Goal: Communication & Community: Answer question/provide support

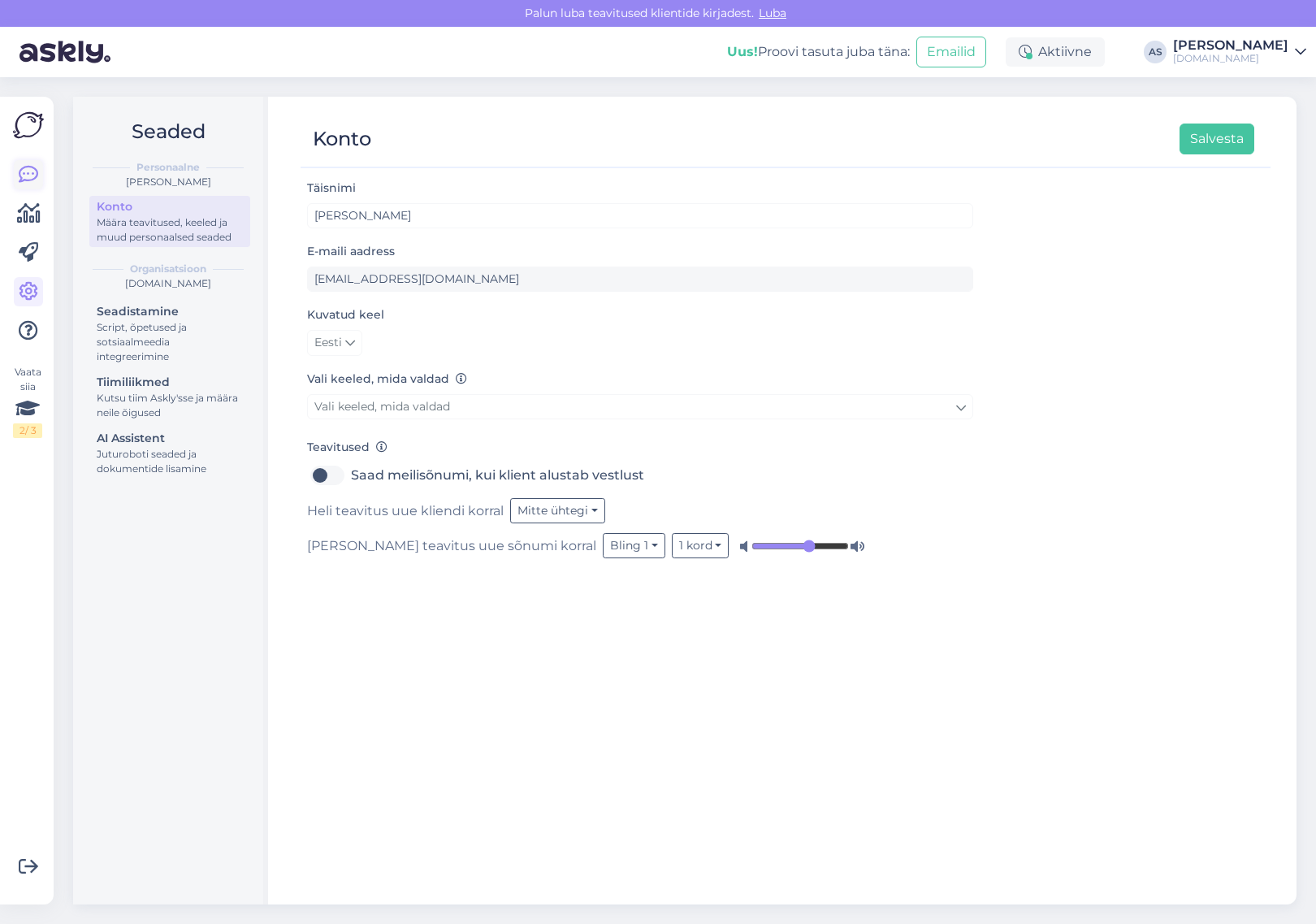
click at [30, 172] on icon at bounding box center [28, 175] width 20 height 20
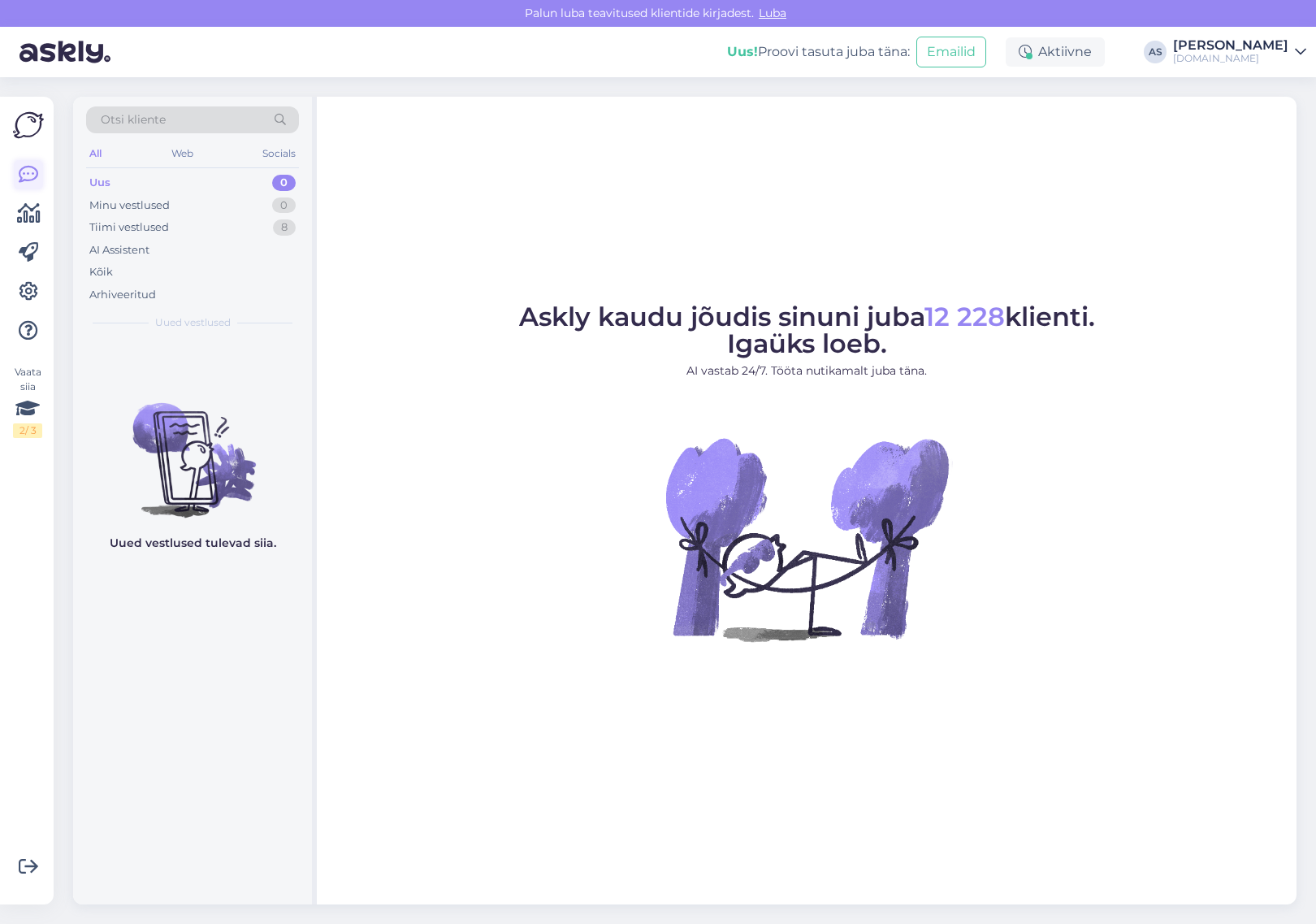
click at [35, 169] on icon at bounding box center [28, 175] width 20 height 20
click at [178, 206] on div "Minu vestlused 0" at bounding box center [192, 205] width 213 height 23
click at [163, 229] on div "Tiimi vestlused" at bounding box center [128, 228] width 79 height 17
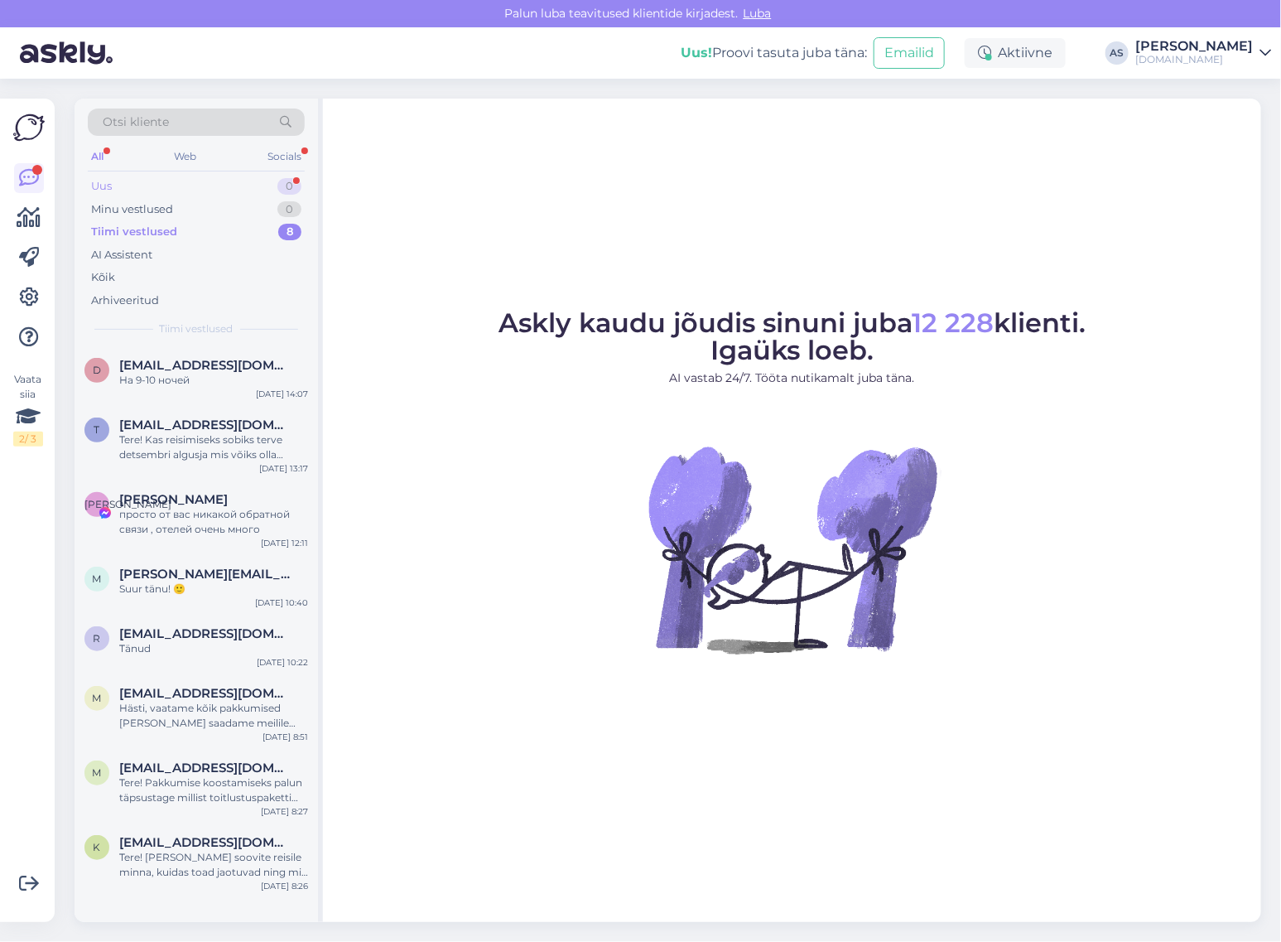
click at [204, 181] on div "Uus 0" at bounding box center [196, 186] width 217 height 23
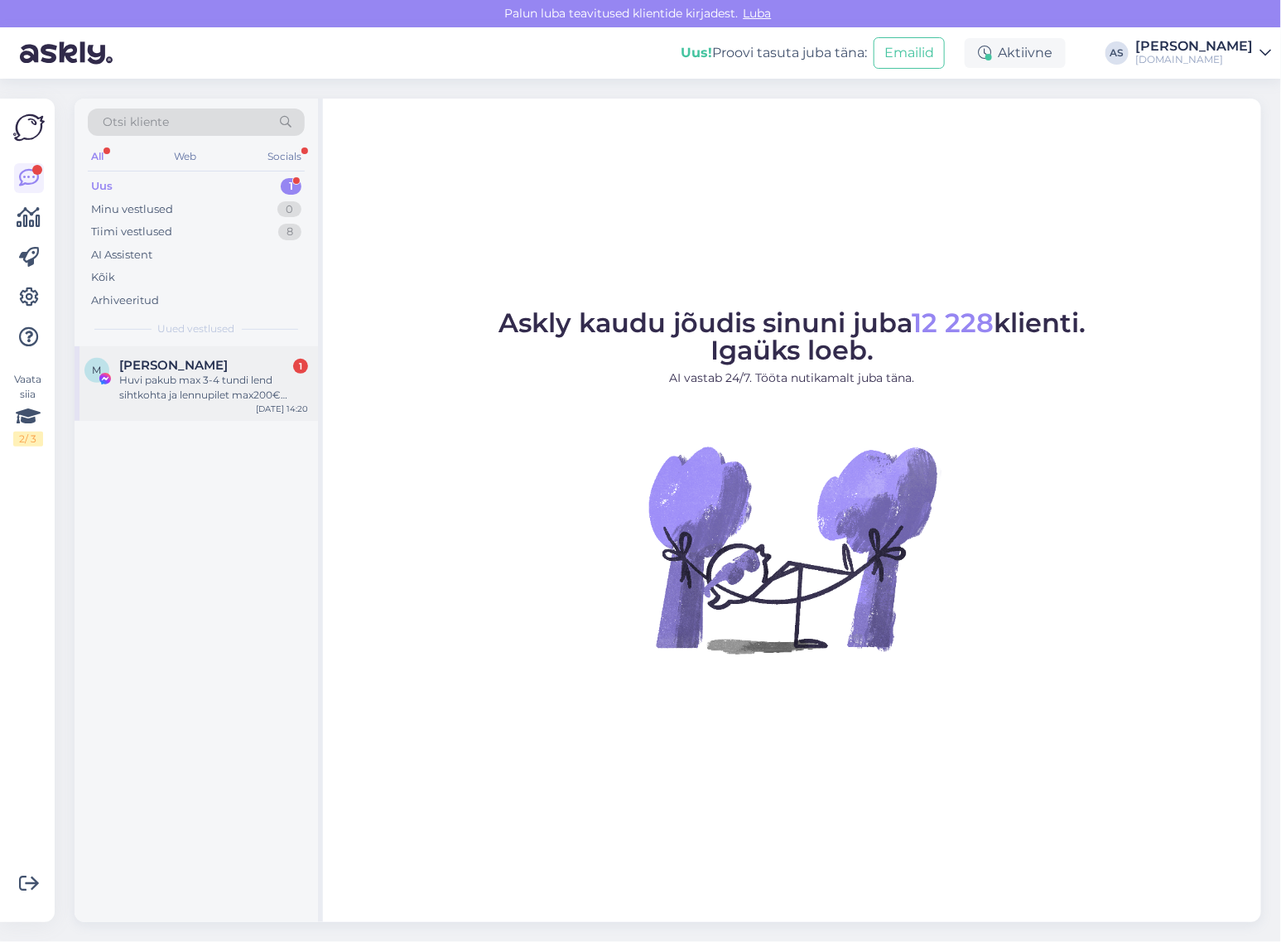
click at [208, 402] on div "Huvi pakub max 3-4 tundi lend sihtkohta ja lennupilet max200€ [PERSON_NAME] ööb…" at bounding box center [213, 388] width 189 height 30
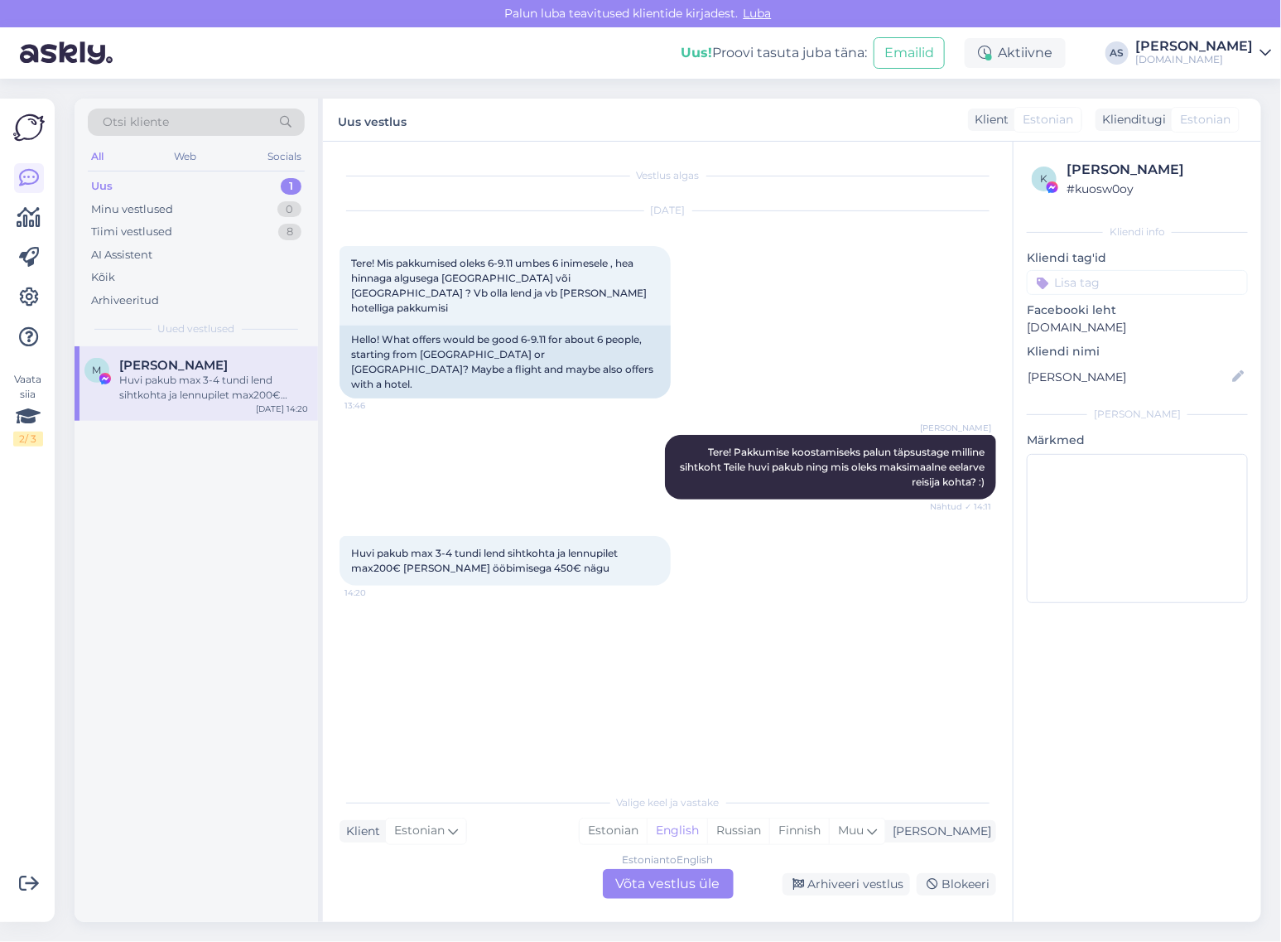
click at [668, 880] on div "Estonian to English Võta vestlus üle" at bounding box center [668, 884] width 131 height 30
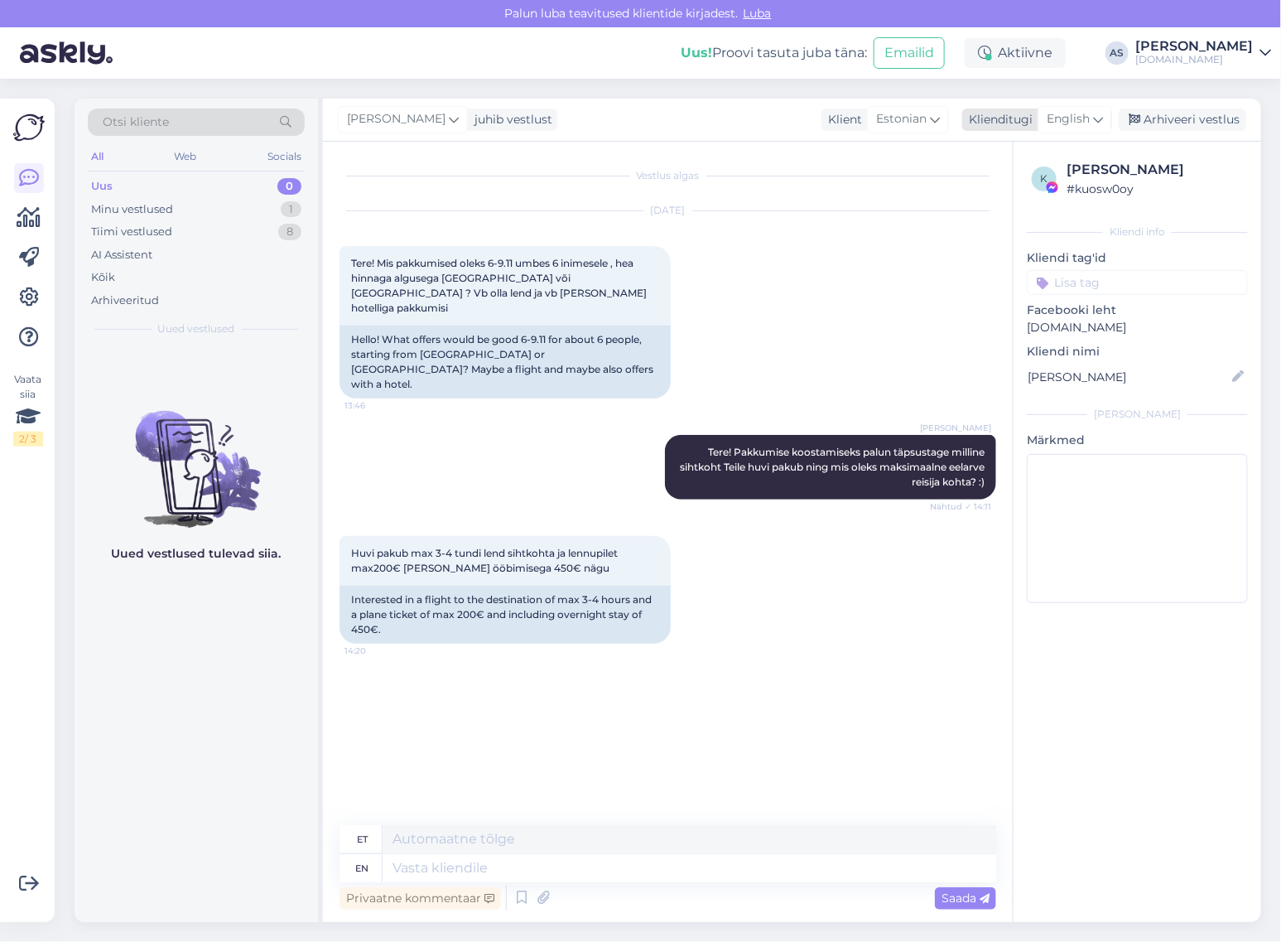
click at [1075, 126] on span "English" at bounding box center [1068, 119] width 43 height 18
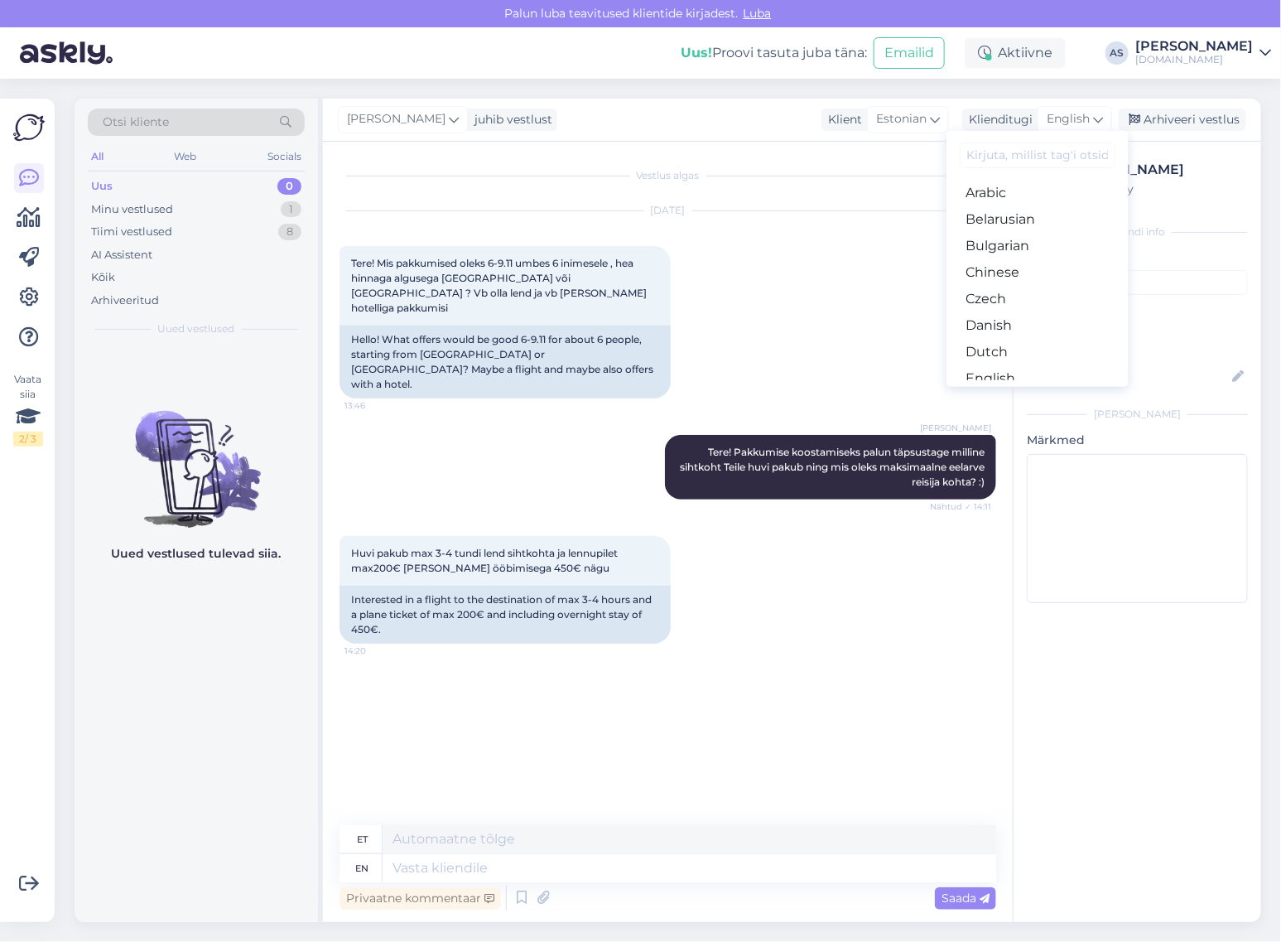
click at [1033, 158] on input at bounding box center [1038, 155] width 156 height 26
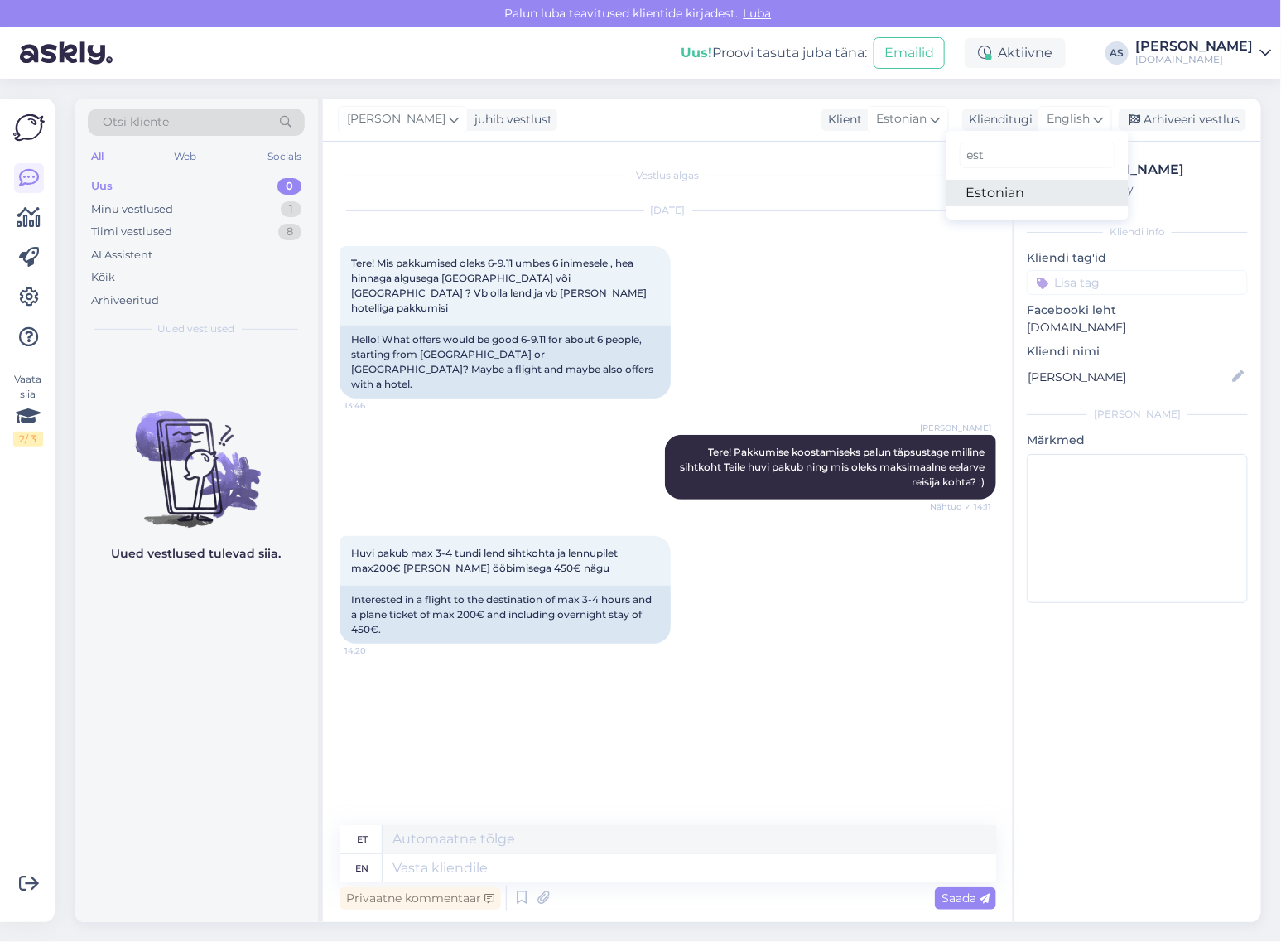
type input "est"
click at [1032, 191] on link "Estonian" at bounding box center [1038, 193] width 182 height 27
click at [693, 874] on textarea at bounding box center [668, 864] width 657 height 35
click at [610, 864] on textarea at bounding box center [668, 864] width 657 height 35
click at [585, 863] on textarea at bounding box center [668, 864] width 657 height 35
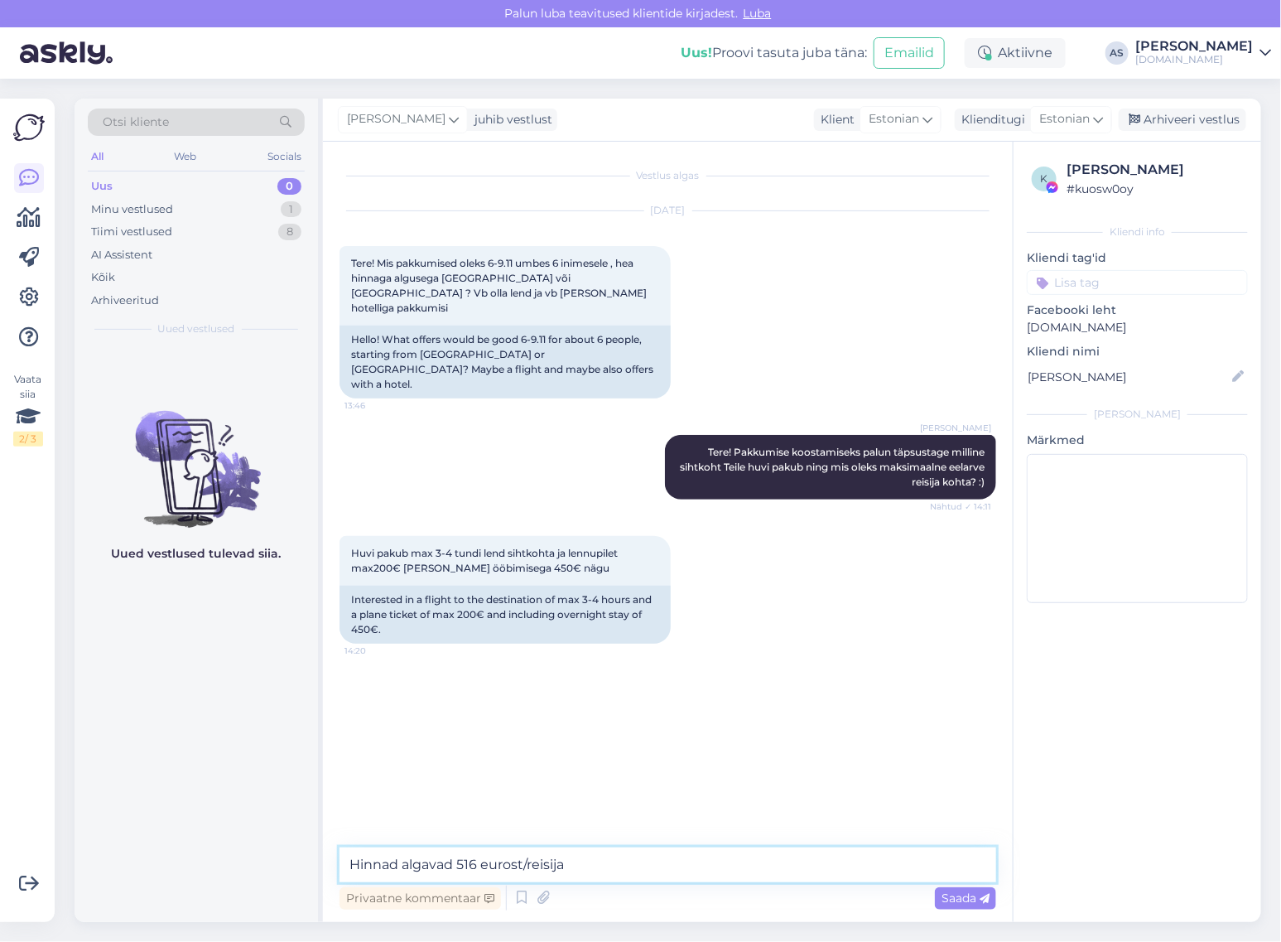
drag, startPoint x: 357, startPoint y: 867, endPoint x: 336, endPoint y: 866, distance: 20.7
click at [336, 866] on div "Vestlus algas [DATE] Tere! Mis pakkumised oleks 6-9.11 umbes 6 inimesele , hea …" at bounding box center [668, 532] width 690 height 780
click at [682, 866] on textarea "Reisipaketi hinnad algavad 516 eurost/reisija" at bounding box center [668, 864] width 657 height 35
paste textarea "[URL][DOMAIN_NAME]"
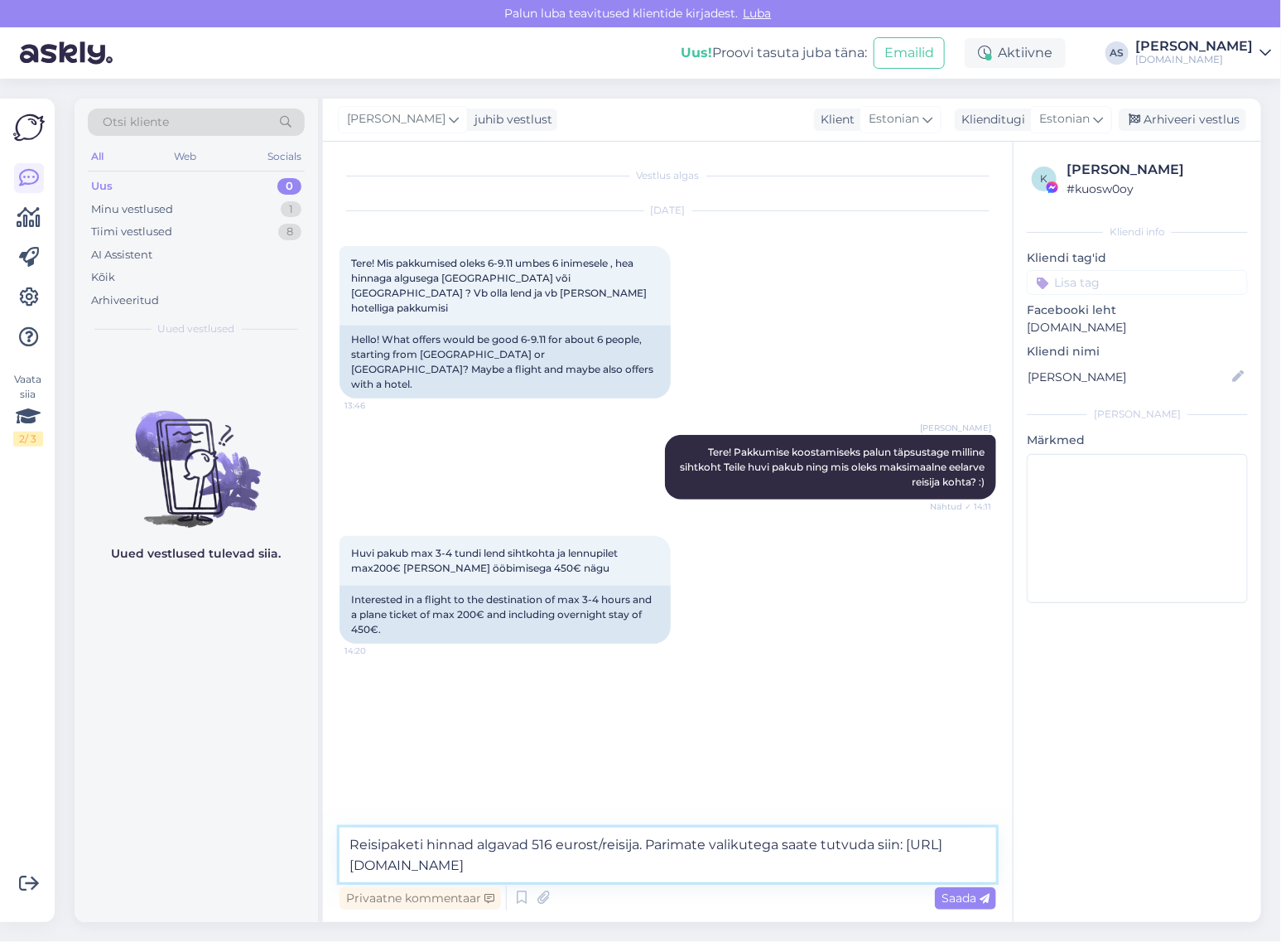
type textarea "Reisipaketi hinnad algavad 516 eurost/reisija. Parimate valikutega saate tutvud…"
click at [972, 897] on span "Saada" at bounding box center [966, 897] width 48 height 15
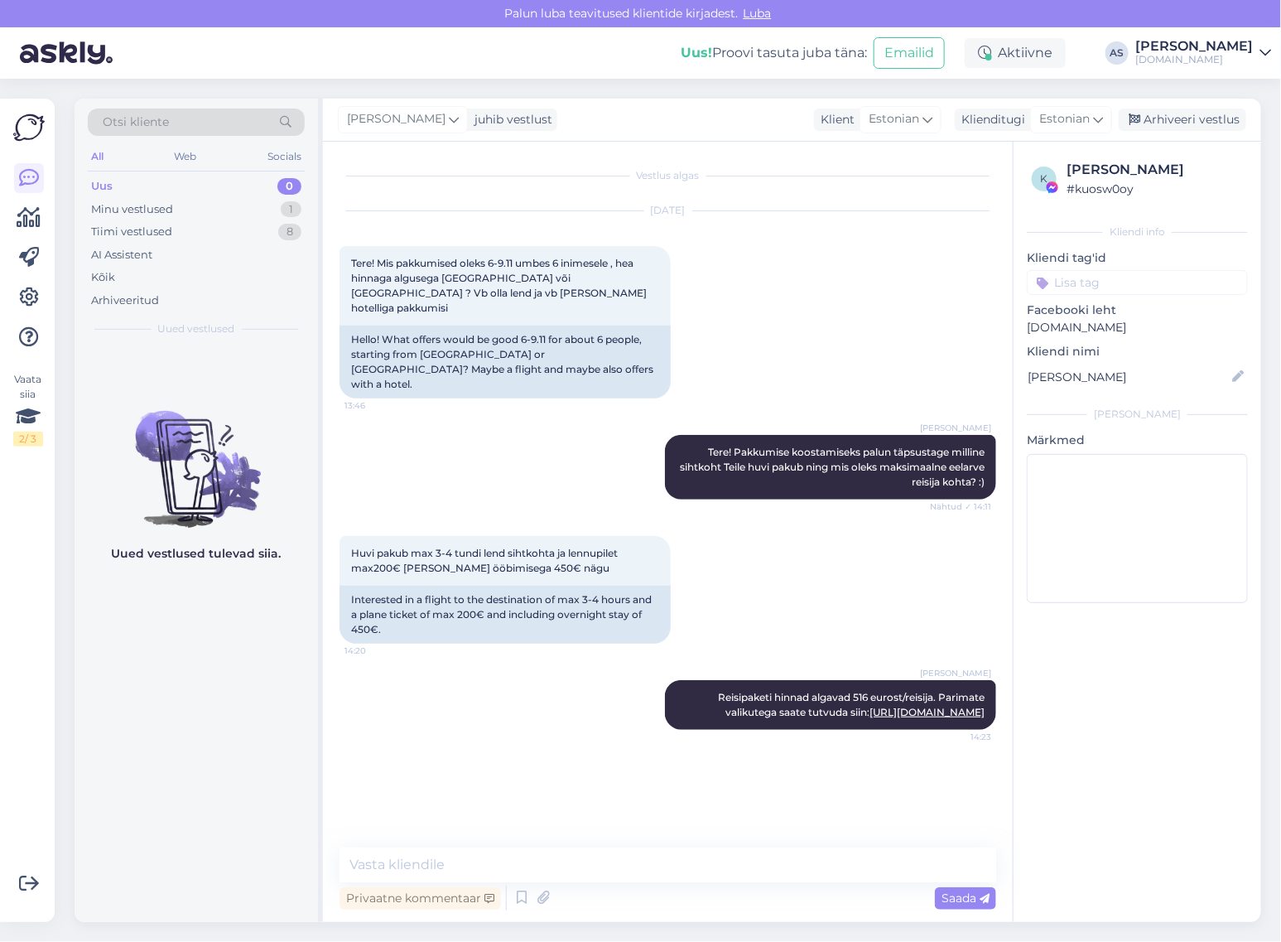
click at [669, 889] on div "Privaatne kommentaar Saada" at bounding box center [668, 897] width 657 height 31
click at [668, 862] on textarea at bounding box center [668, 864] width 657 height 35
paste textarea "Hinnas sisaldub: edasi-tagasi lennupilet [GEOGRAPHIC_DATA] sihtkohta; [PERSON_N…"
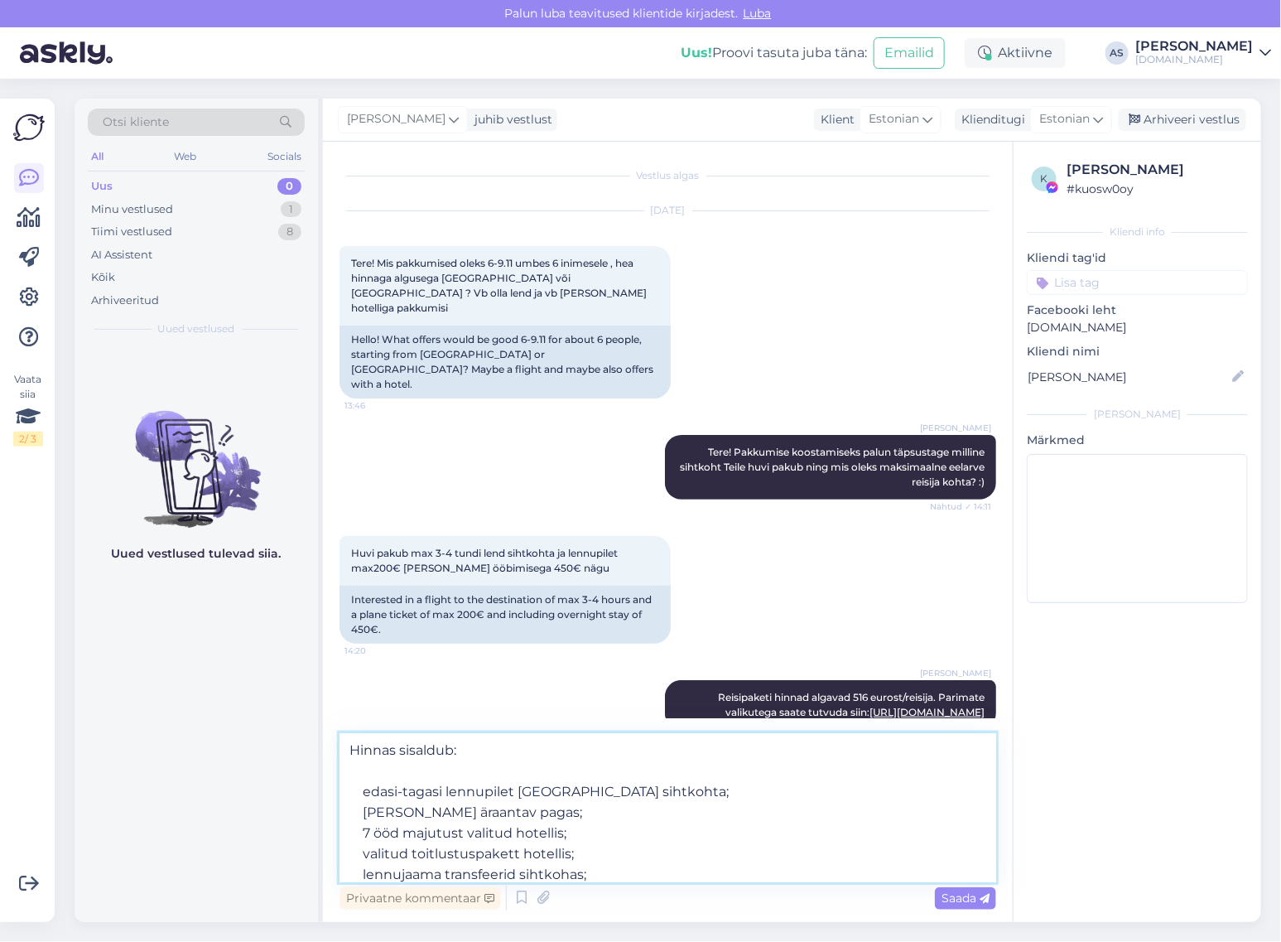
click at [432, 772] on textarea "Hinnas sisaldub: edasi-tagasi lennupilet [GEOGRAPHIC_DATA] sihtkohta; [PERSON_N…" at bounding box center [668, 807] width 657 height 149
drag, startPoint x: 403, startPoint y: 814, endPoint x: 361, endPoint y: 816, distance: 42.3
click at [361, 816] on textarea "Hinnas sisaldub: edasi-tagasi lennupilet [GEOGRAPHIC_DATA] sihtkohta; [PERSON_N…" at bounding box center [668, 807] width 657 height 149
type textarea "Hinnas sisaldub: edasi-tagasi lennupilet [GEOGRAPHIC_DATA] sihtkohta; [PERSON_N…"
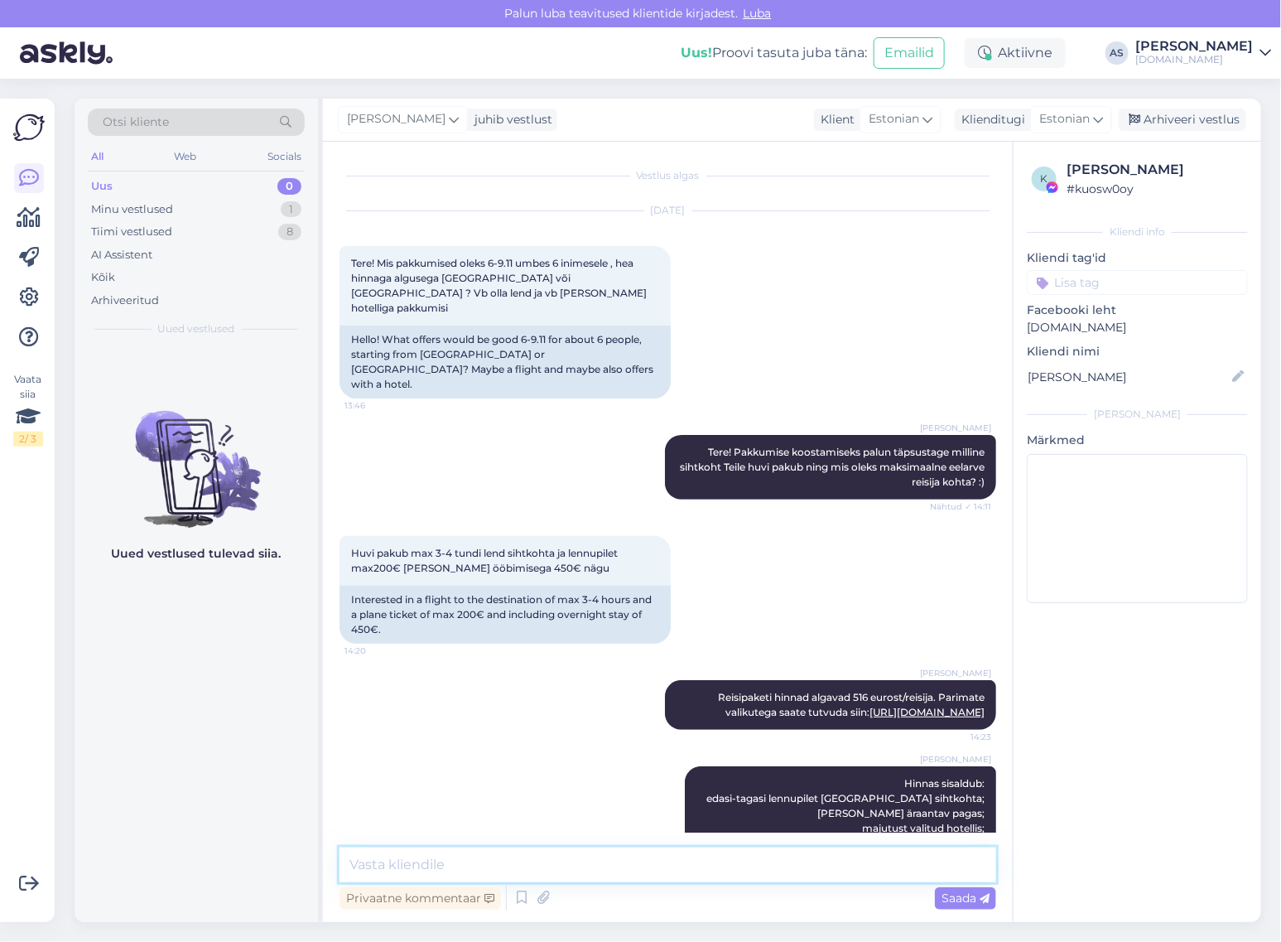
scroll to position [46, 0]
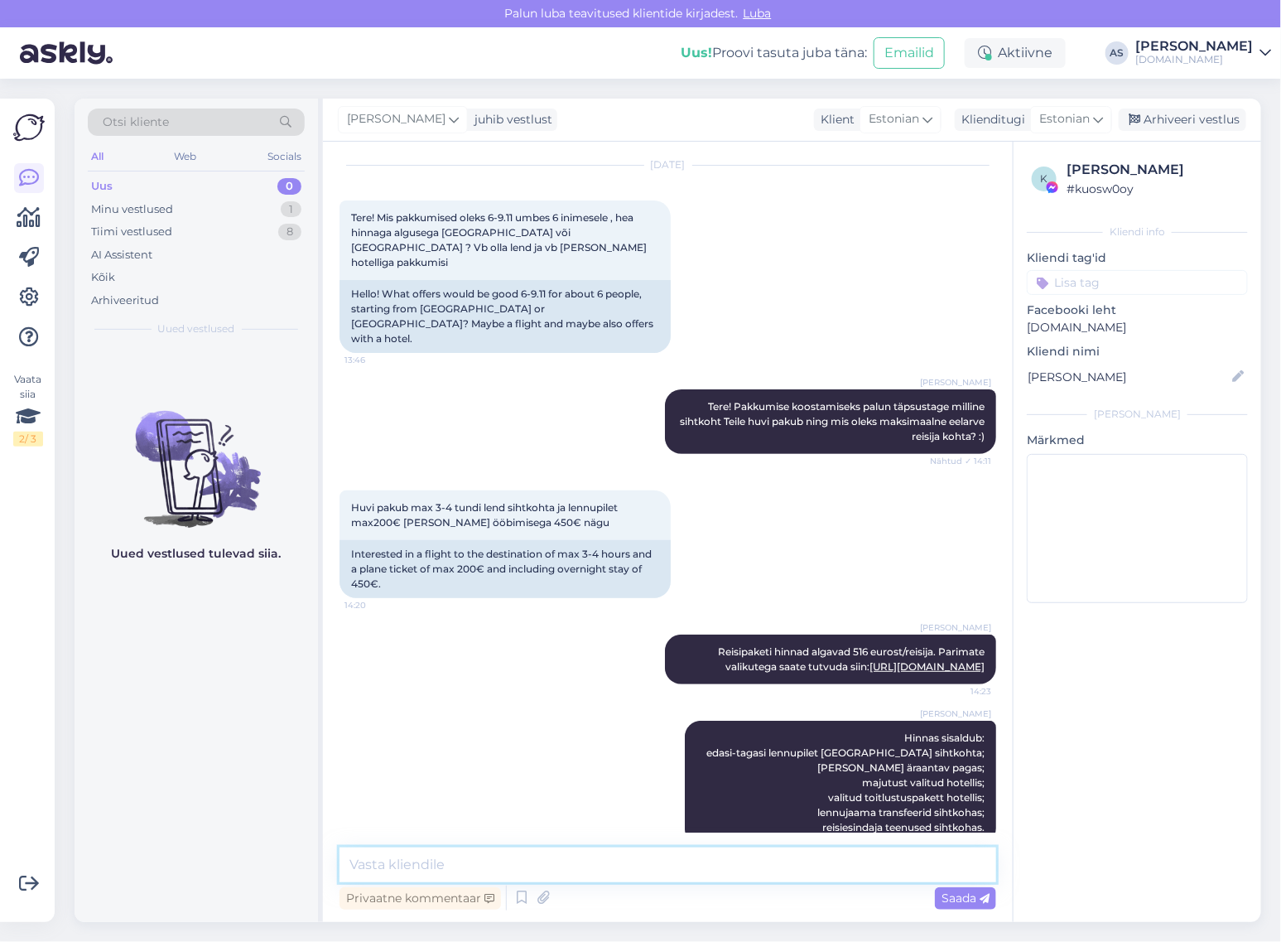
click at [585, 867] on textarea at bounding box center [668, 864] width 657 height 35
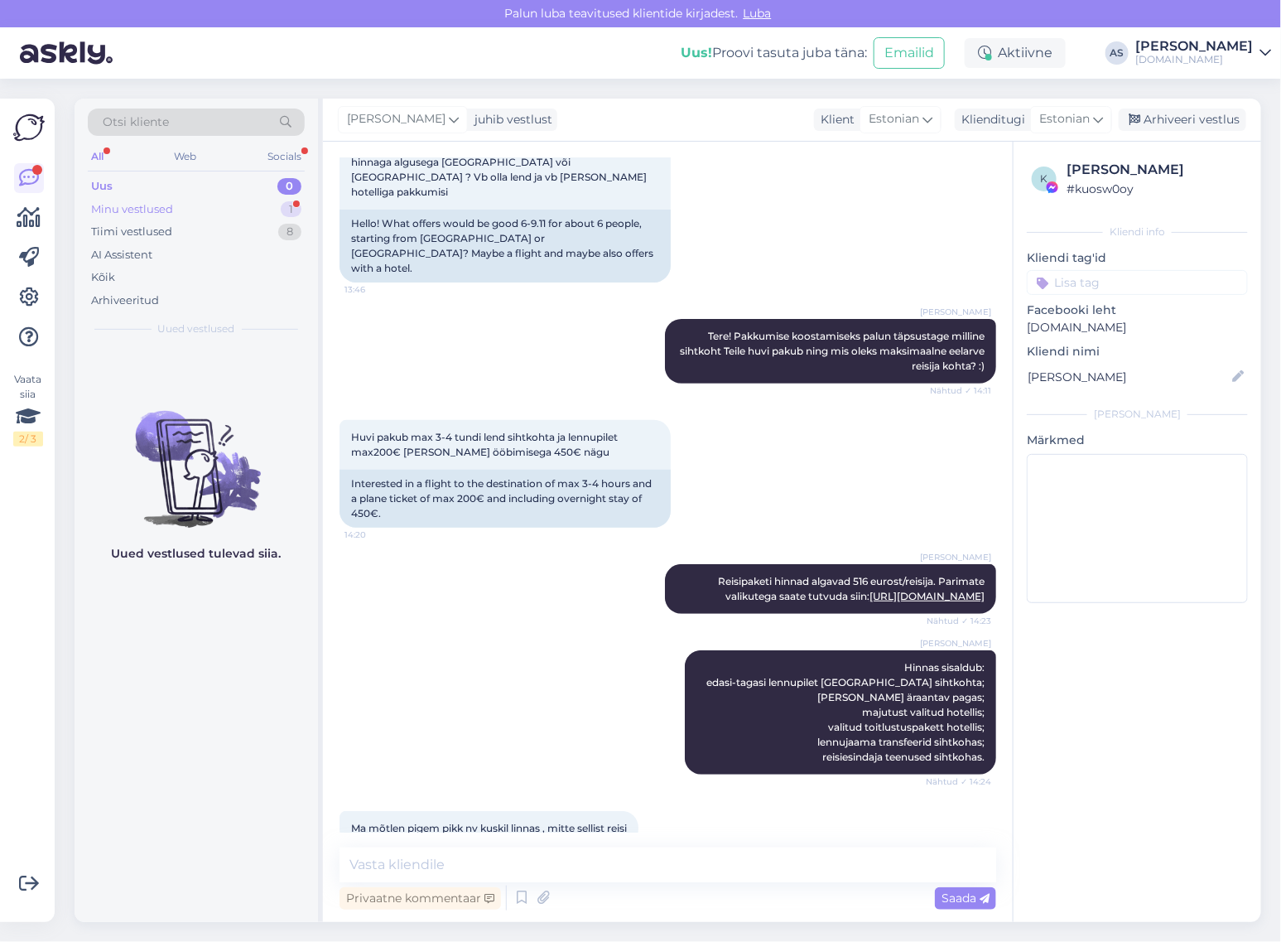
click at [229, 205] on div "Minu vestlused 1" at bounding box center [196, 209] width 217 height 23
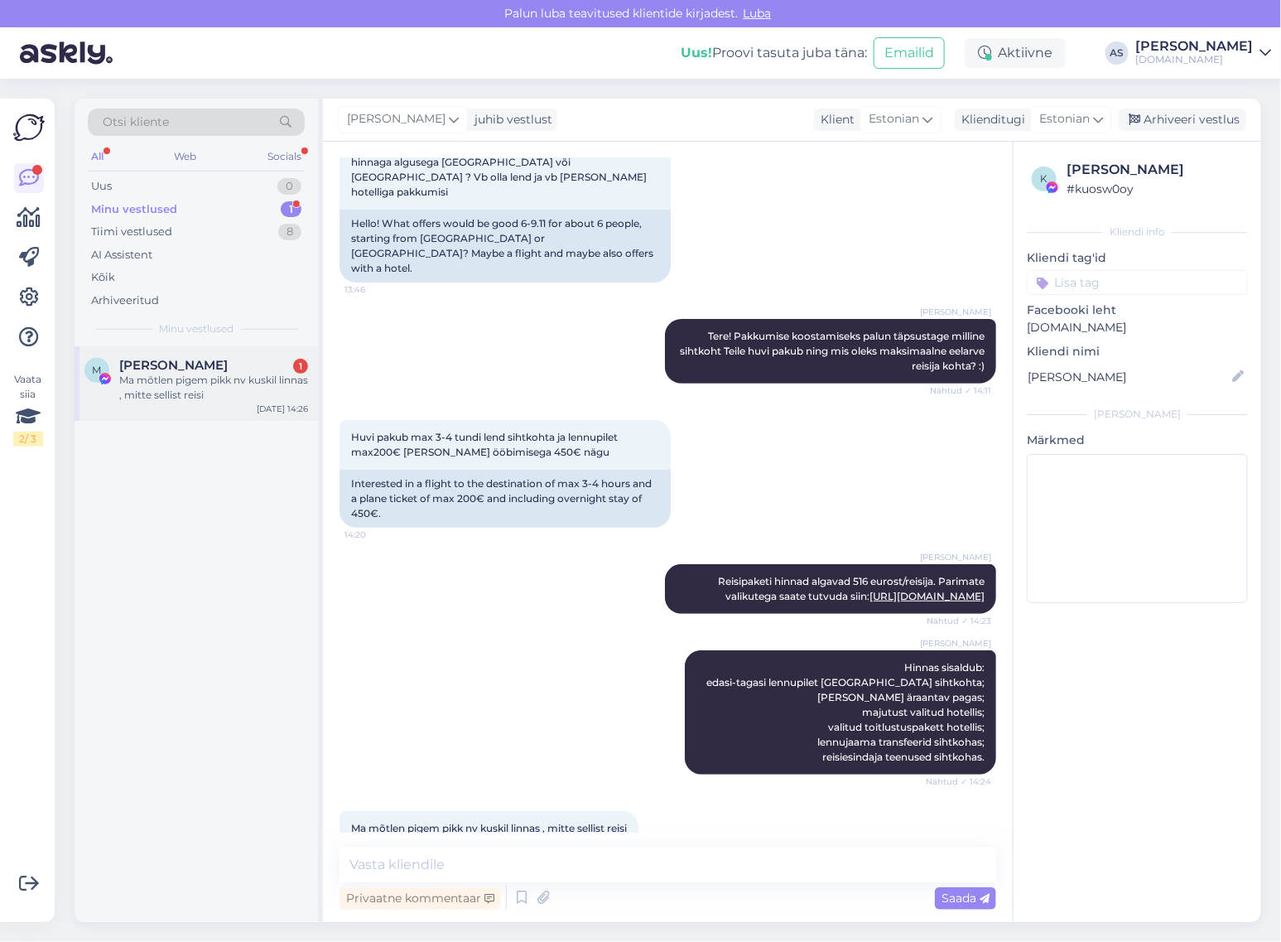
click at [258, 387] on div "Ma mõtlen pigem pikk nv kuskil linnas , mitte sellist reisi" at bounding box center [213, 388] width 189 height 30
click at [599, 862] on textarea at bounding box center [668, 864] width 657 height 35
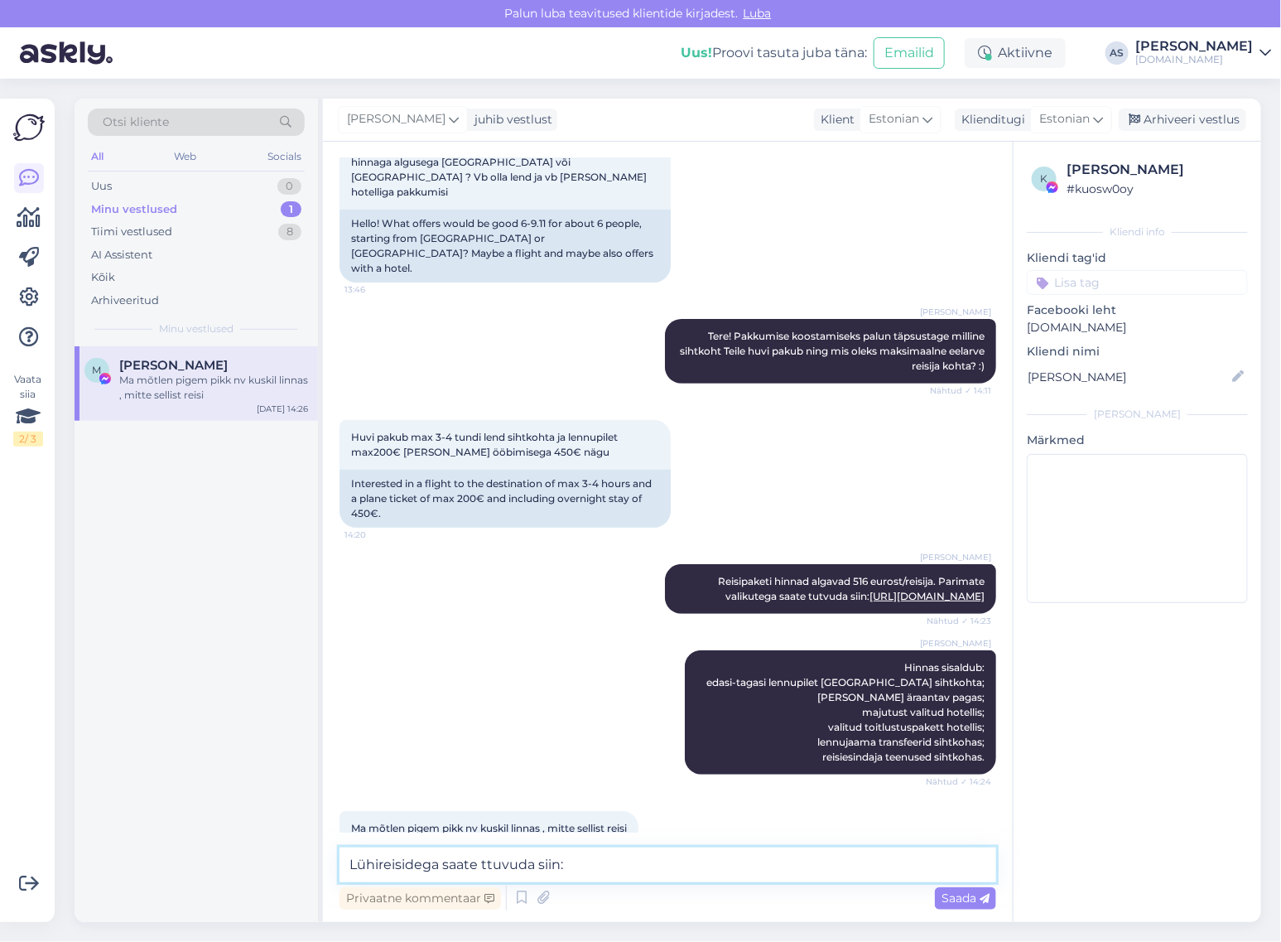
click at [491, 867] on textarea "Lühireisidega saate ttuvuda siin:" at bounding box center [668, 864] width 657 height 35
drag, startPoint x: 494, startPoint y: 868, endPoint x: 494, endPoint y: 882, distance: 14.1
click at [494, 870] on textarea "Lühireisidega saate tuvuda siin:" at bounding box center [668, 864] width 657 height 35
click at [673, 864] on textarea "Lühireisidega saate tutvuda siin:" at bounding box center [668, 864] width 657 height 35
click at [675, 864] on textarea "Lühireisidega saate tutvuda siin:" at bounding box center [668, 864] width 657 height 35
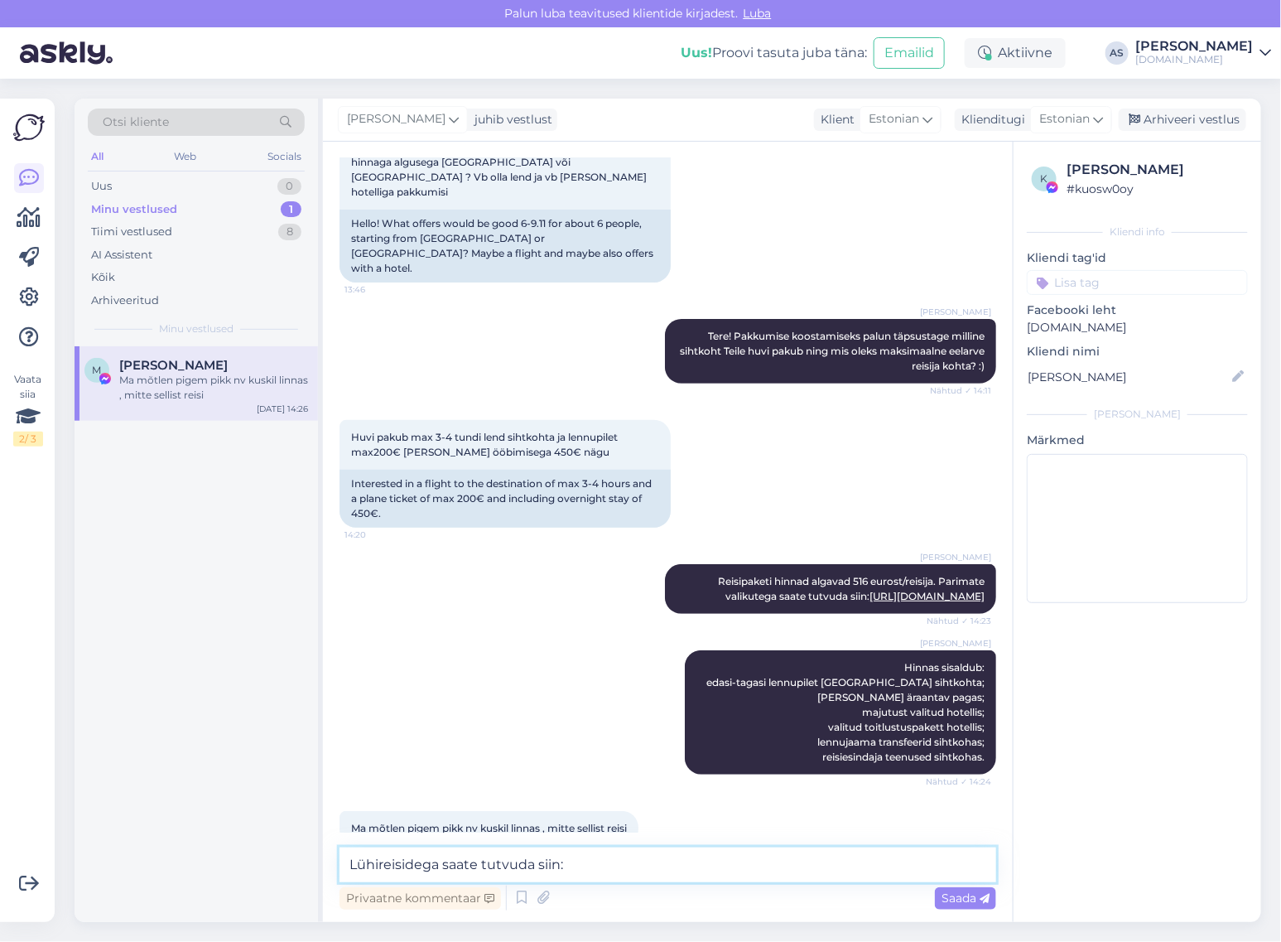
click at [673, 861] on textarea "Lühireisidega saate tutvuda siin:" at bounding box center [668, 864] width 657 height 35
paste textarea "[URL][DOMAIN_NAME]"
type textarea "Lühireisidega saate tutvuda siin: [URL][DOMAIN_NAME]"
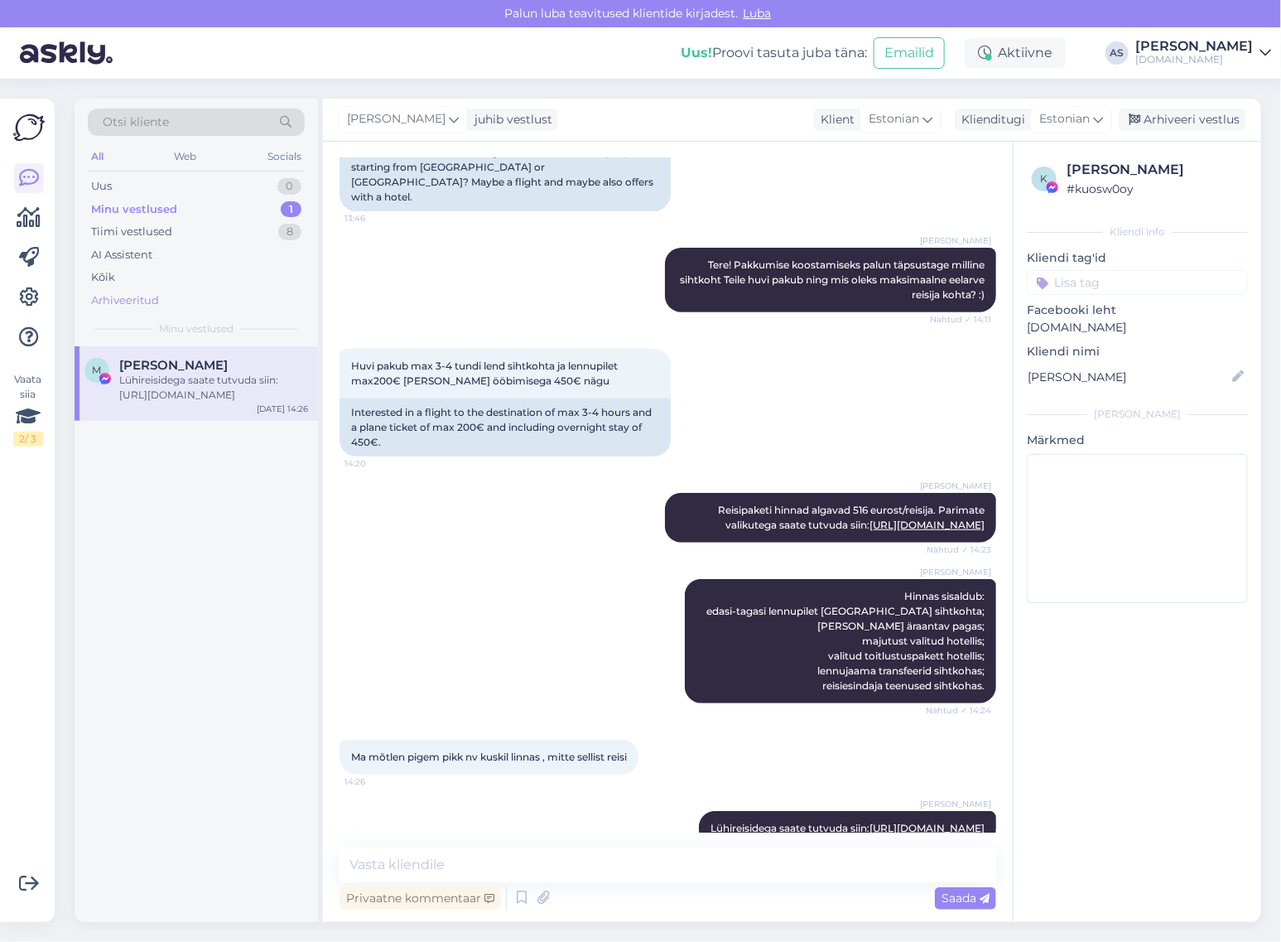
click at [133, 303] on div "Arhiveeritud" at bounding box center [125, 300] width 68 height 17
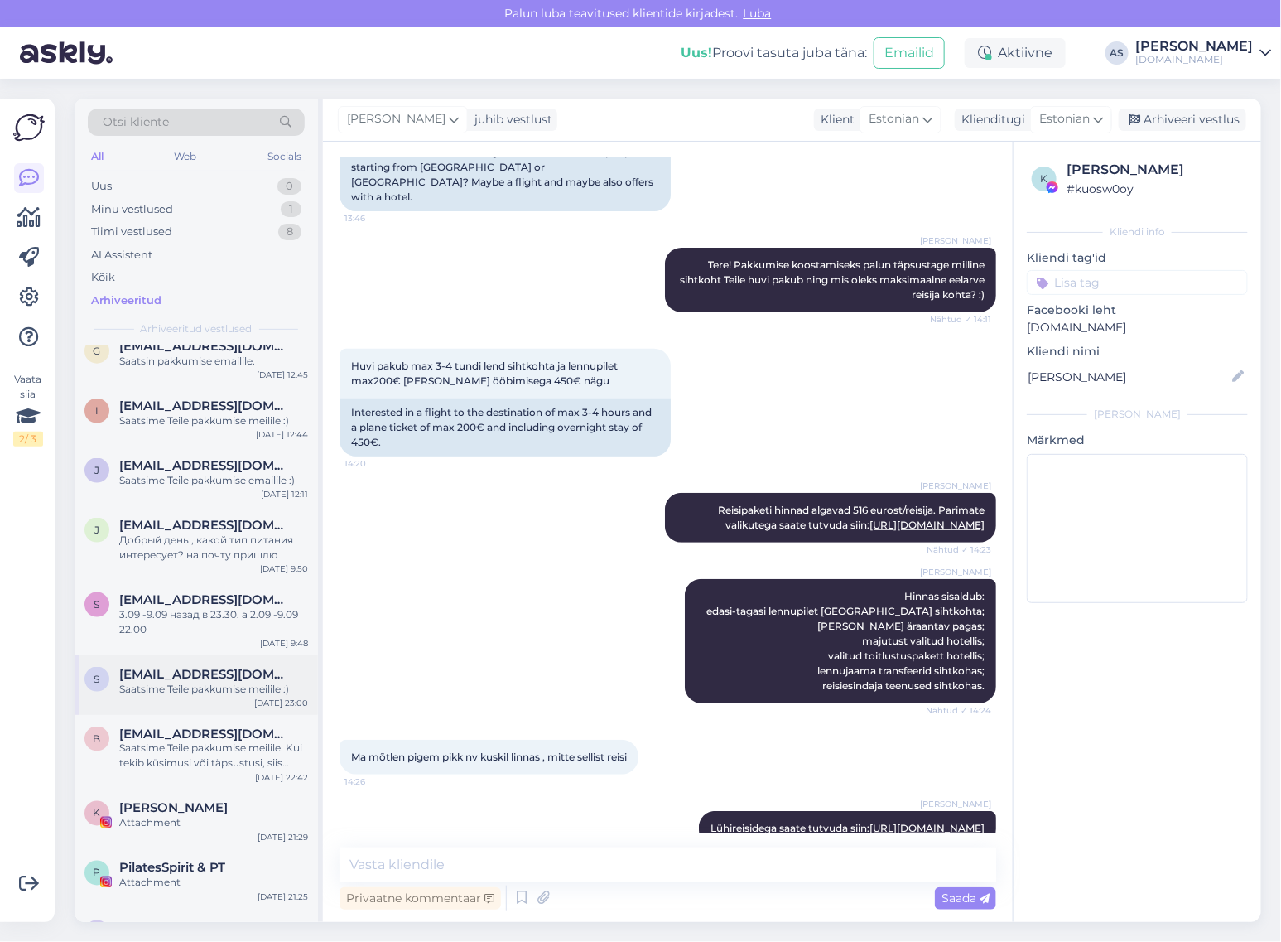
scroll to position [932, 0]
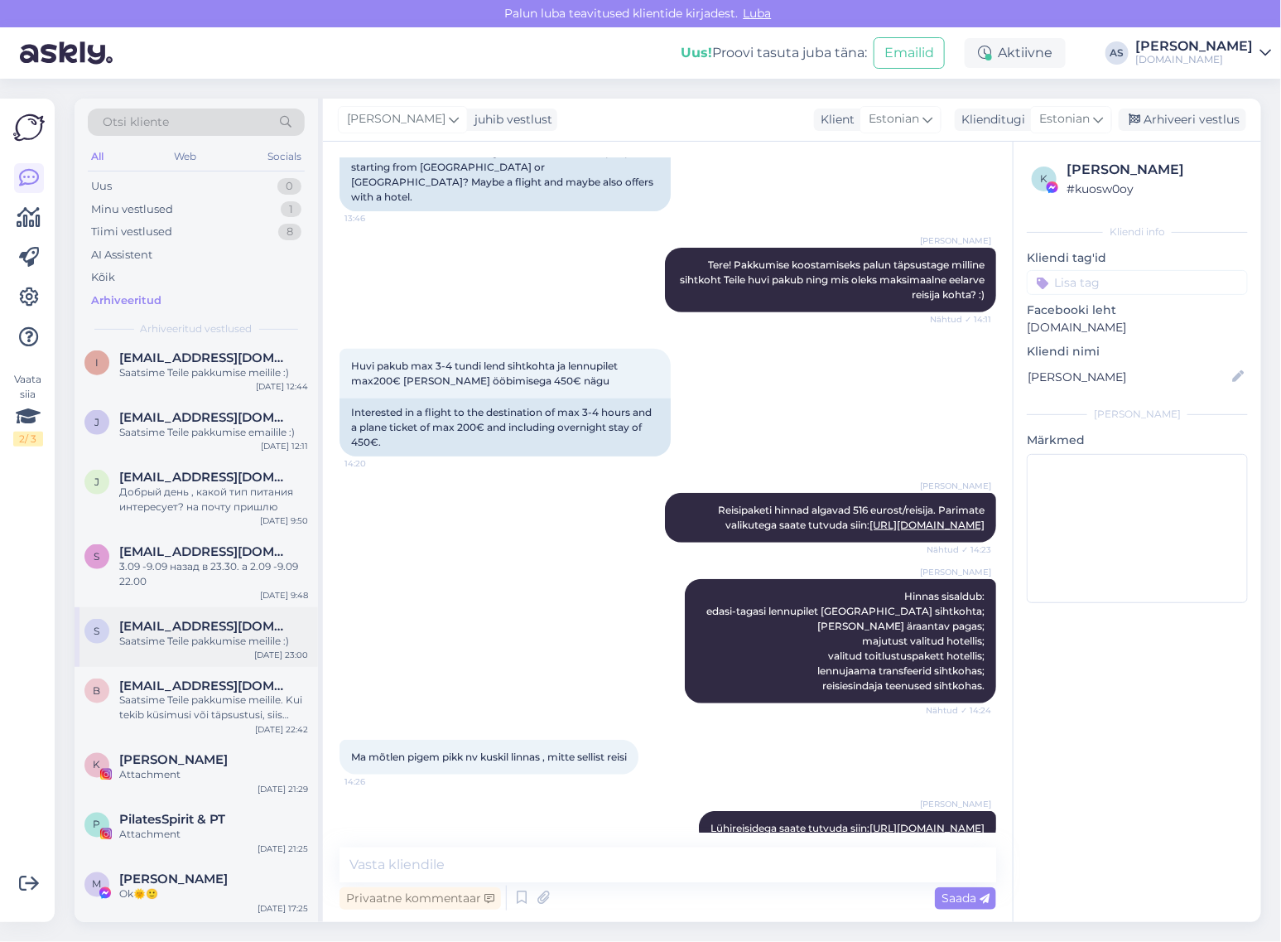
click at [236, 634] on div "s [EMAIL_ADDRESS][DOMAIN_NAME] Saatsime Teile pakkumise meilile :) [DATE] 23:00" at bounding box center [197, 637] width 244 height 60
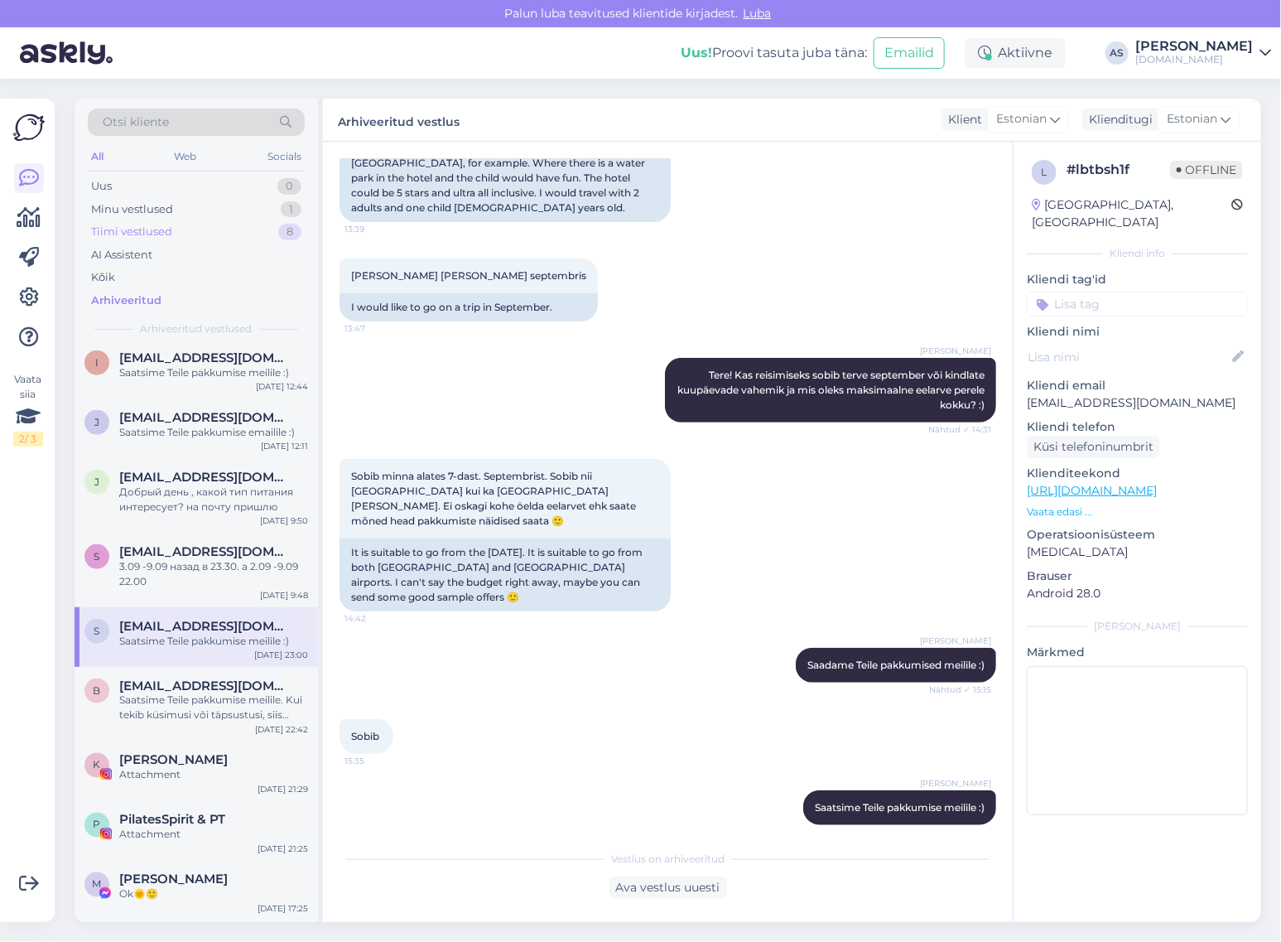
click at [121, 234] on div "Tiimi vestlused" at bounding box center [131, 232] width 81 height 17
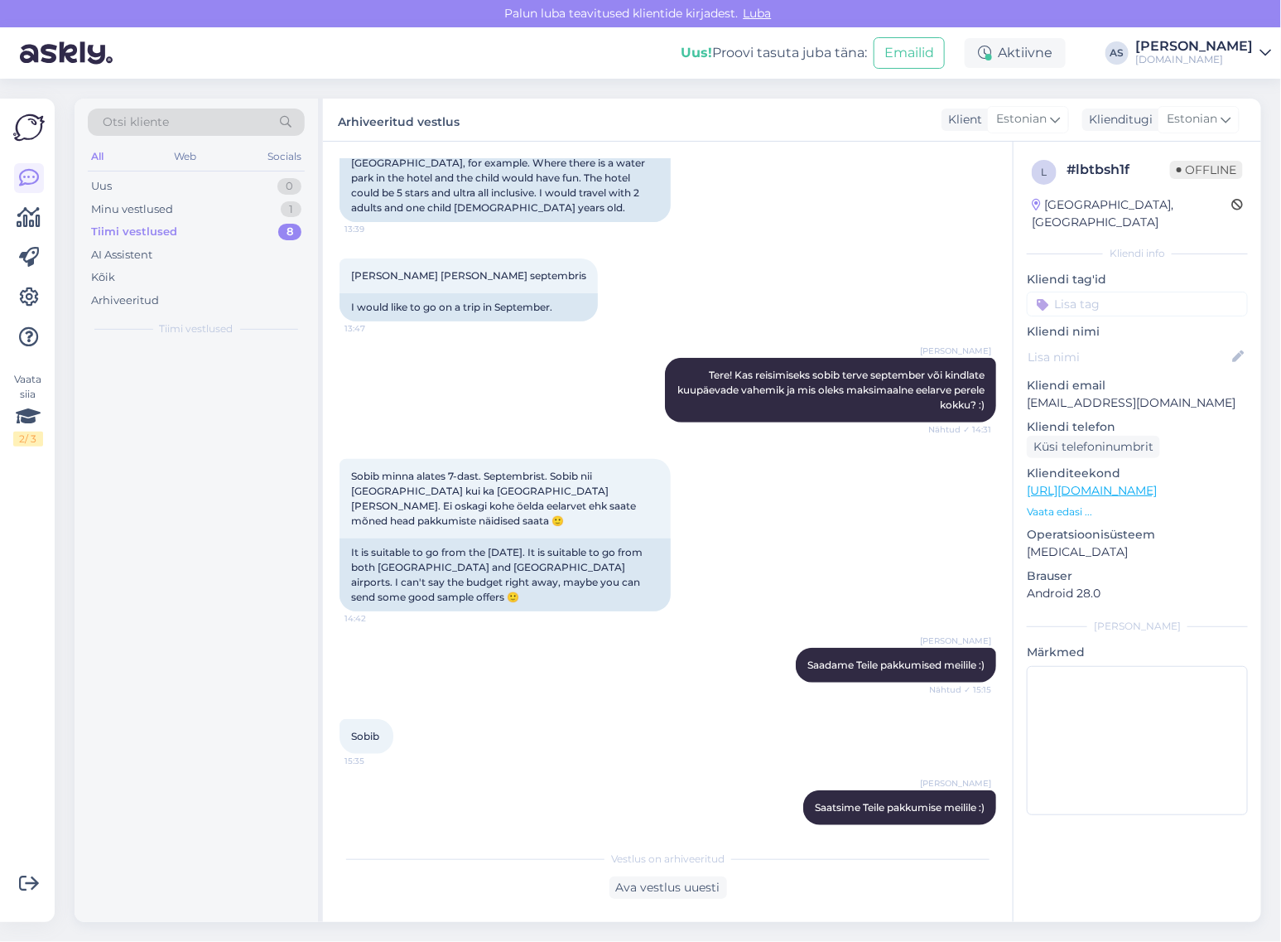
scroll to position [0, 0]
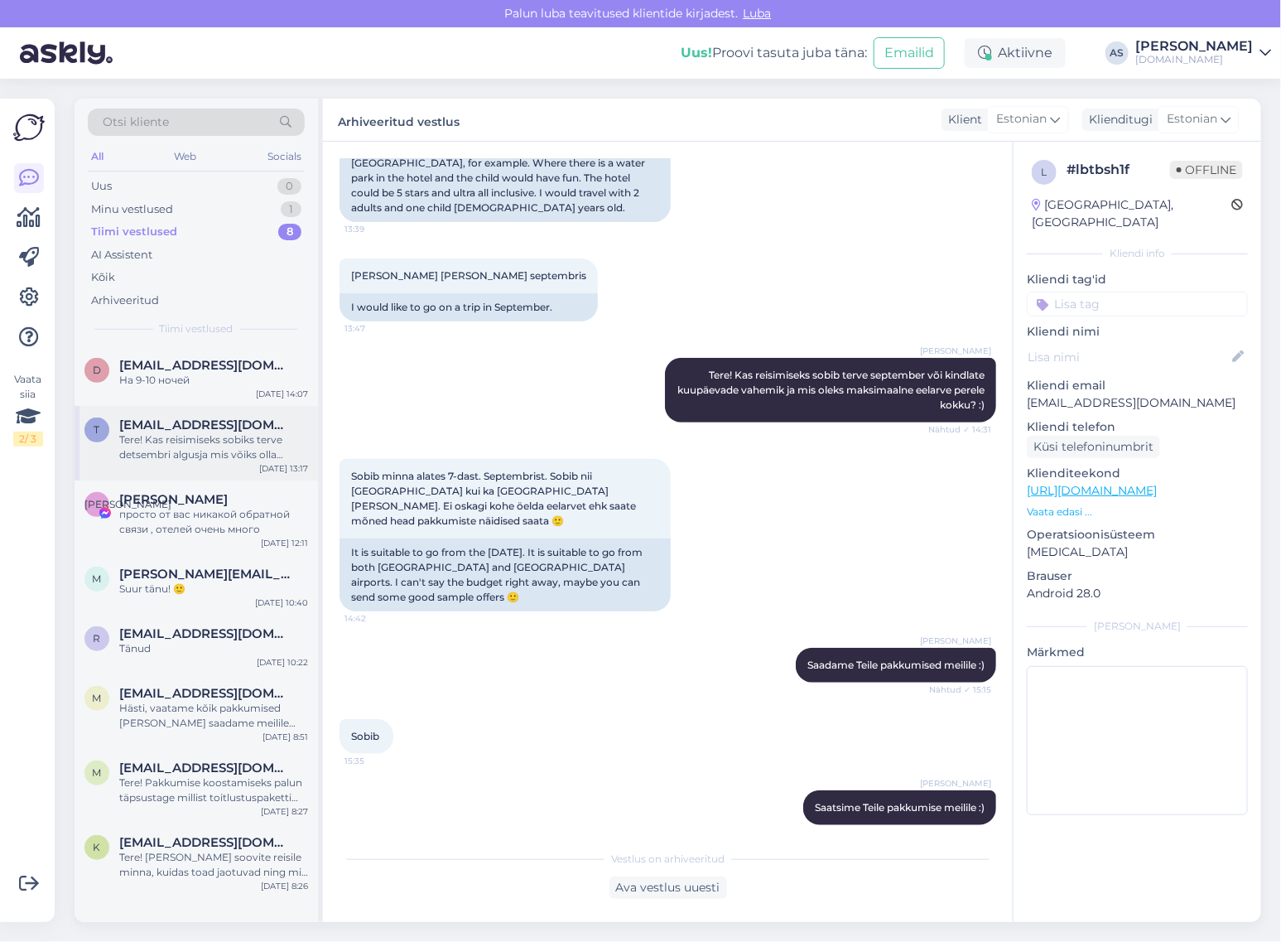
click at [251, 443] on div "Tere! Kas reisimiseks sobiks terve detsembri algusja mis võiks olla maksimaalne…" at bounding box center [213, 447] width 189 height 30
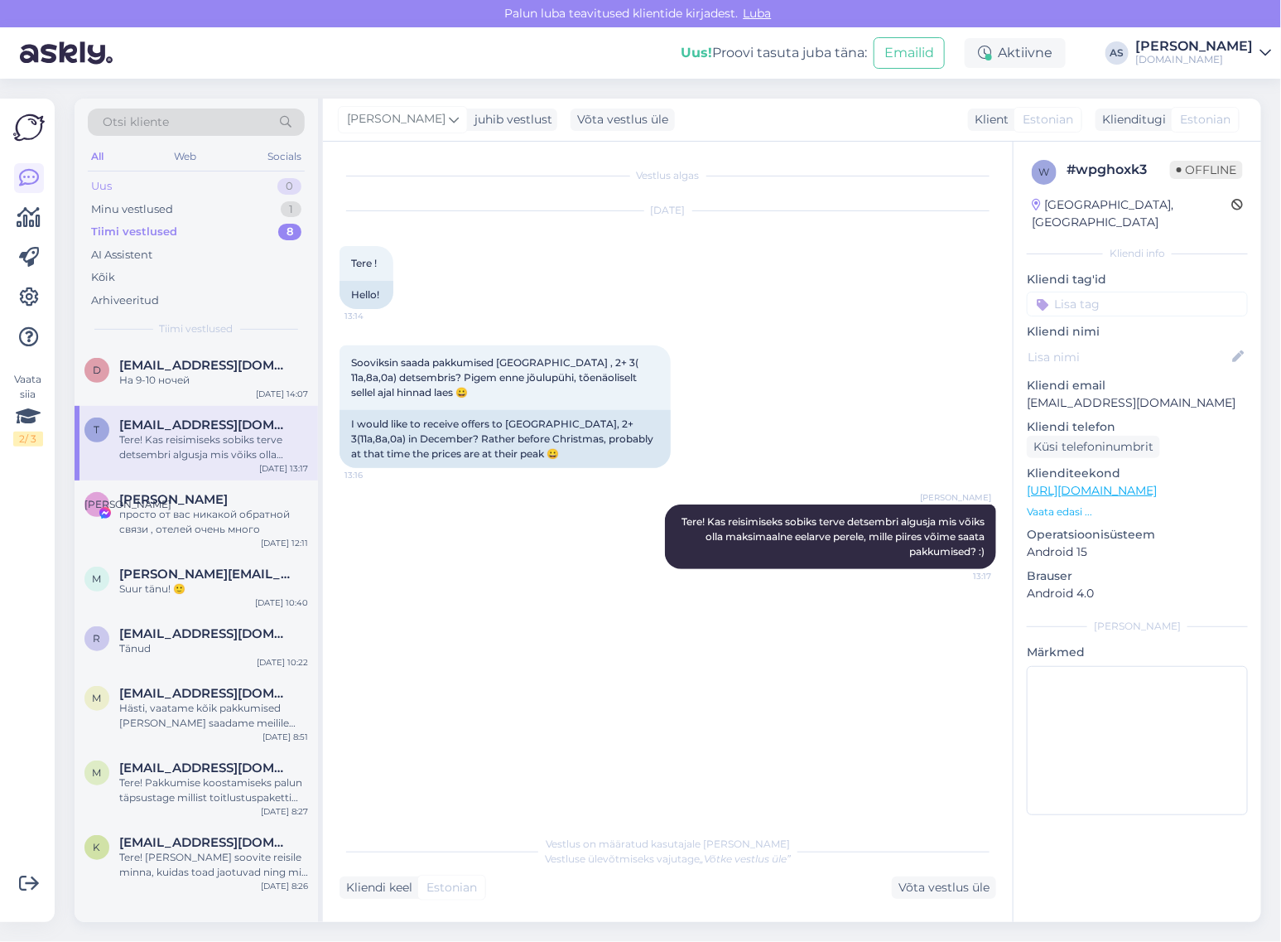
click at [258, 191] on div "Uus 0" at bounding box center [196, 186] width 217 height 23
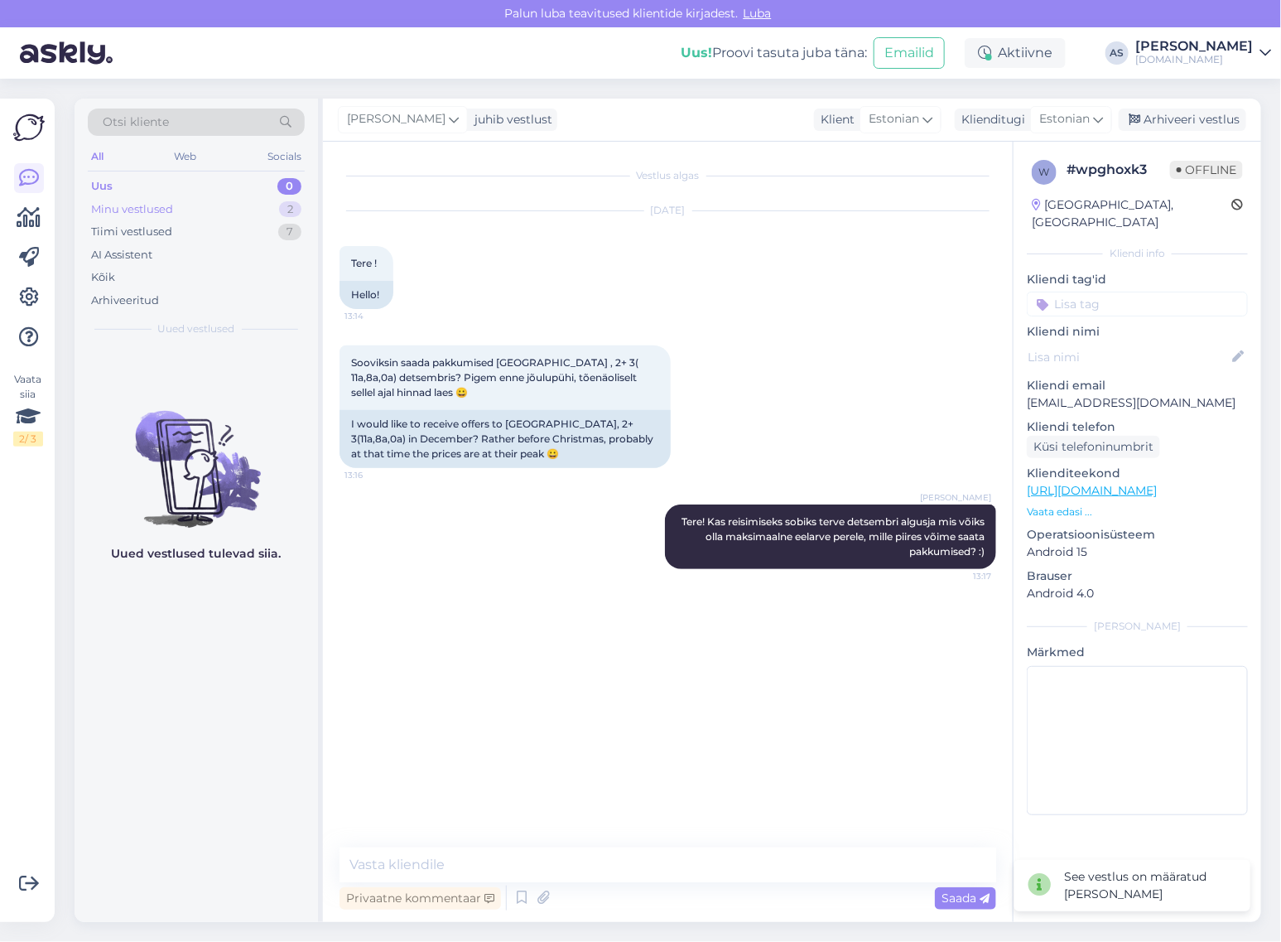
click at [192, 207] on div "Minu vestlused 2" at bounding box center [196, 209] width 217 height 23
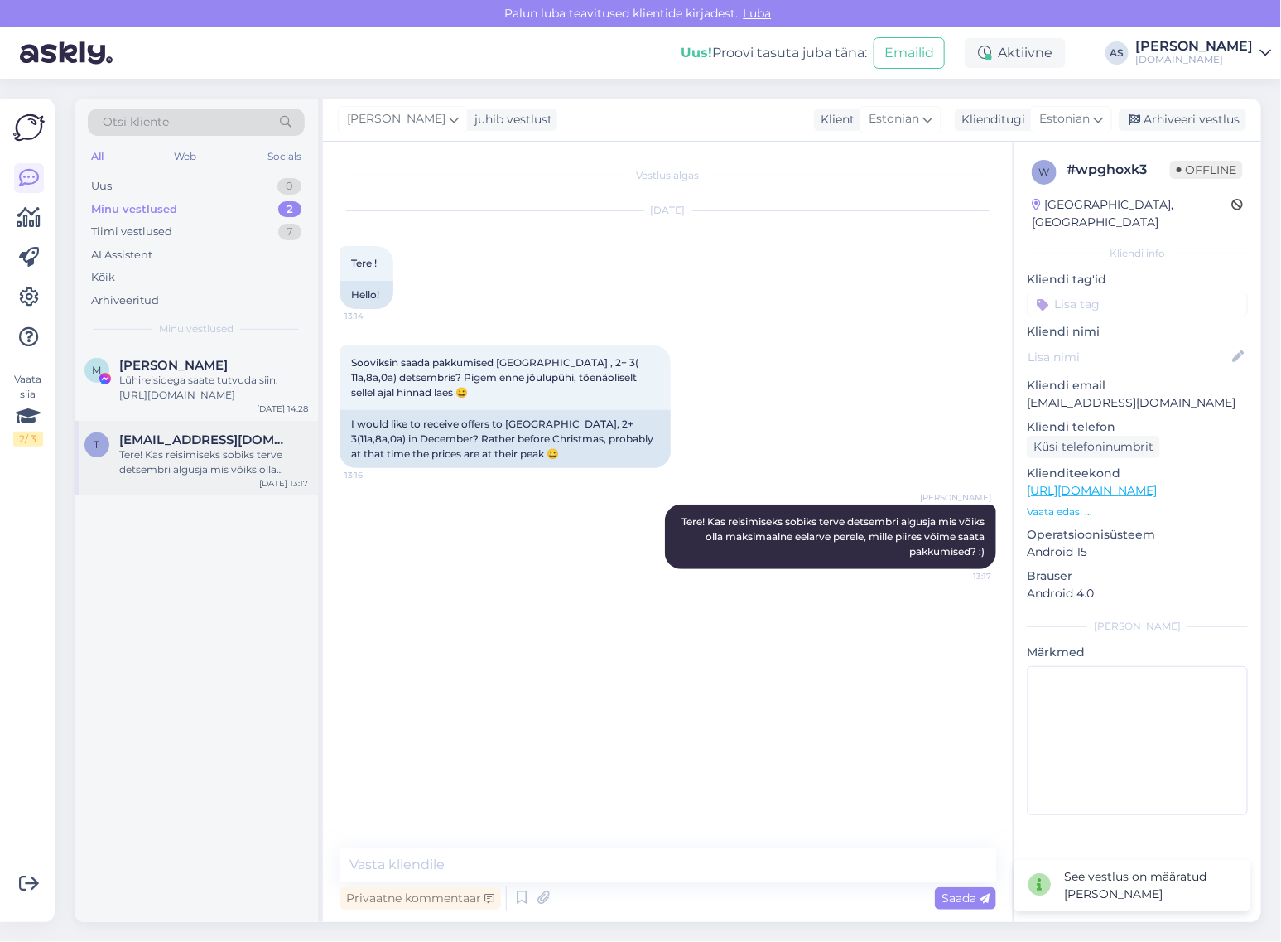
click at [214, 456] on div "Tere! Kas reisimiseks sobiks terve detsembri algusja mis võiks olla maksimaalne…" at bounding box center [213, 462] width 189 height 30
click at [200, 375] on div "Lühireisidega saate tutvuda siin: [URL][DOMAIN_NAME]" at bounding box center [213, 388] width 189 height 30
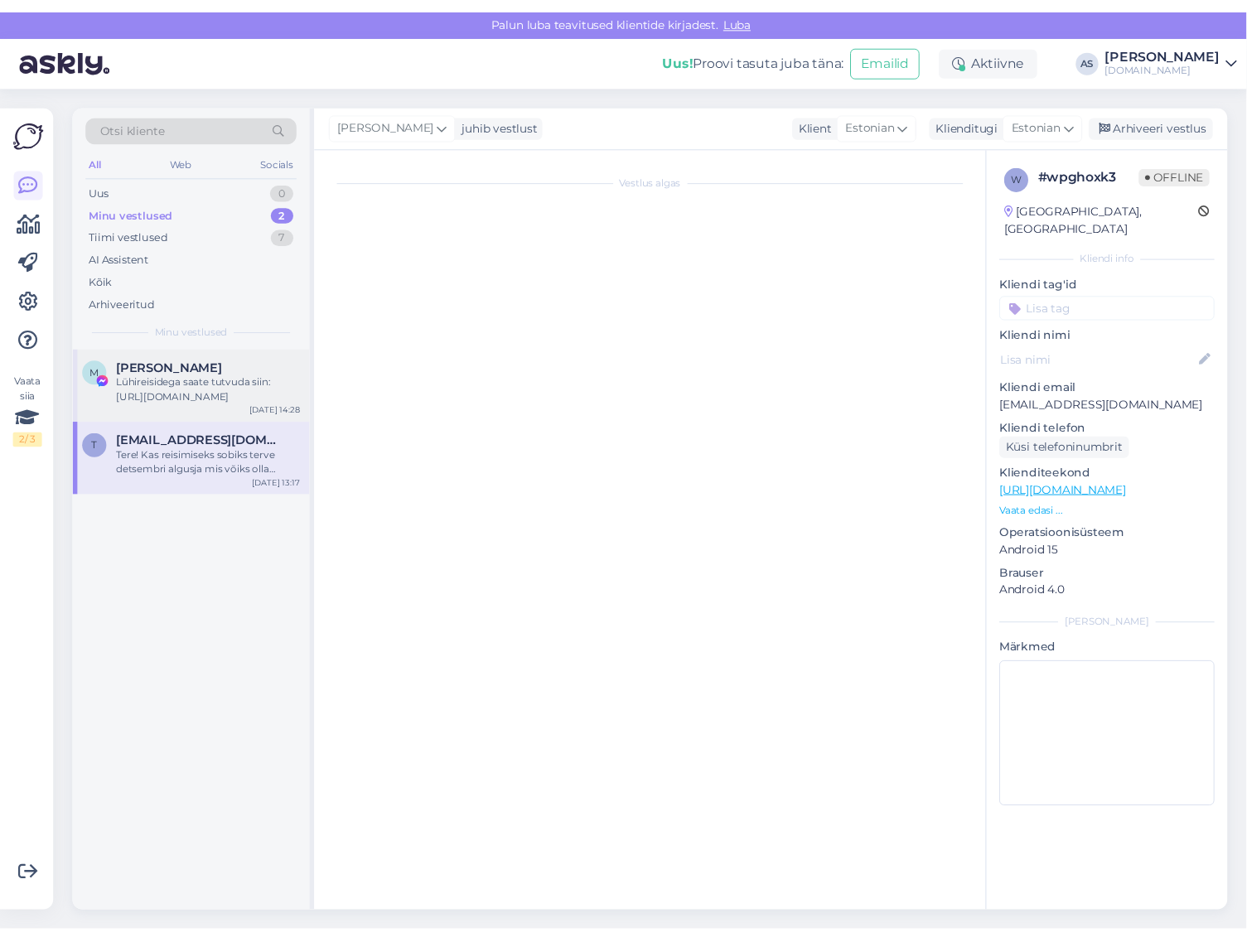
scroll to position [187, 0]
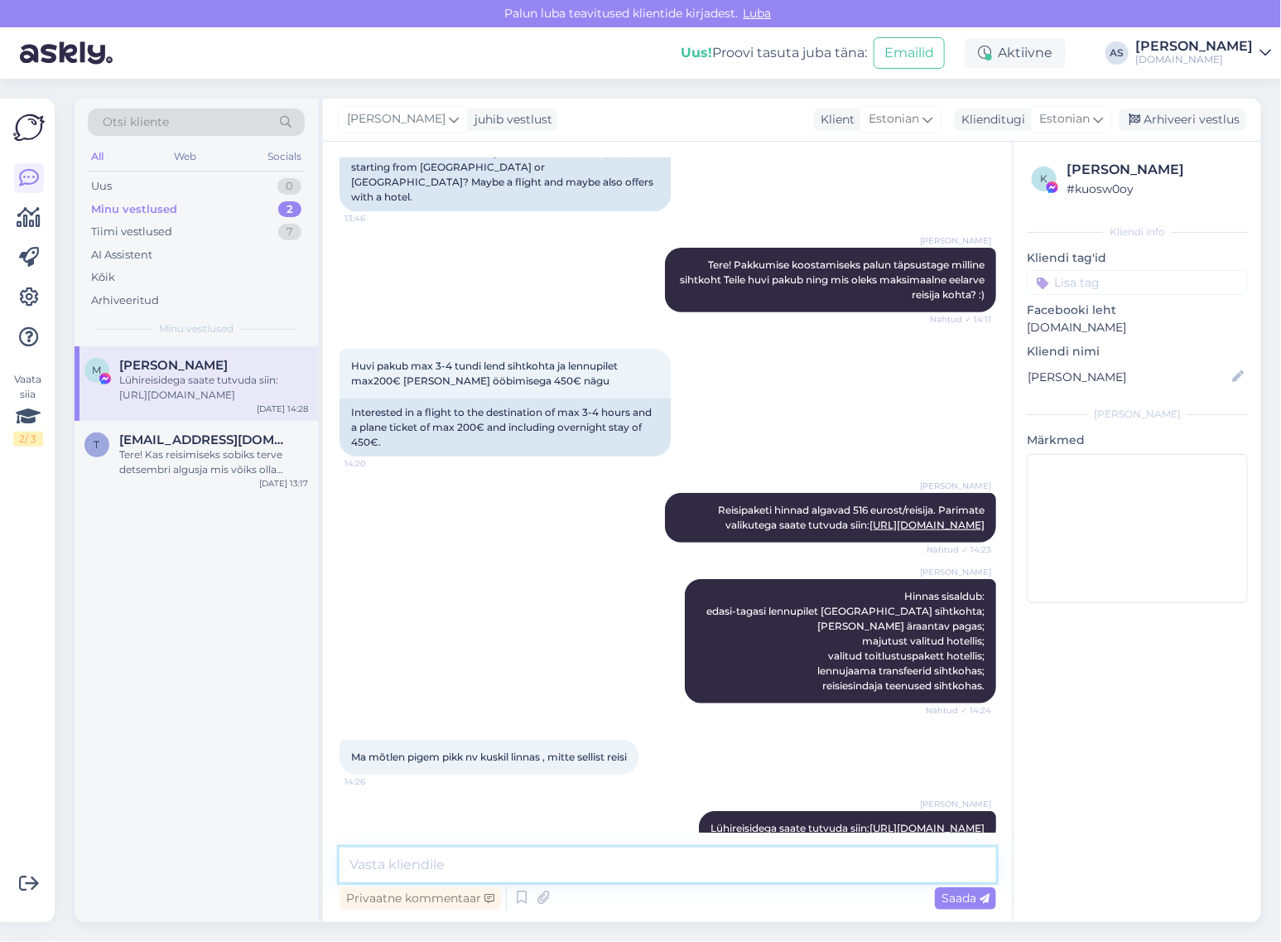
click at [698, 850] on textarea at bounding box center [668, 864] width 657 height 35
click at [702, 854] on textarea at bounding box center [668, 864] width 657 height 35
click at [696, 860] on textarea at bounding box center [668, 864] width 657 height 35
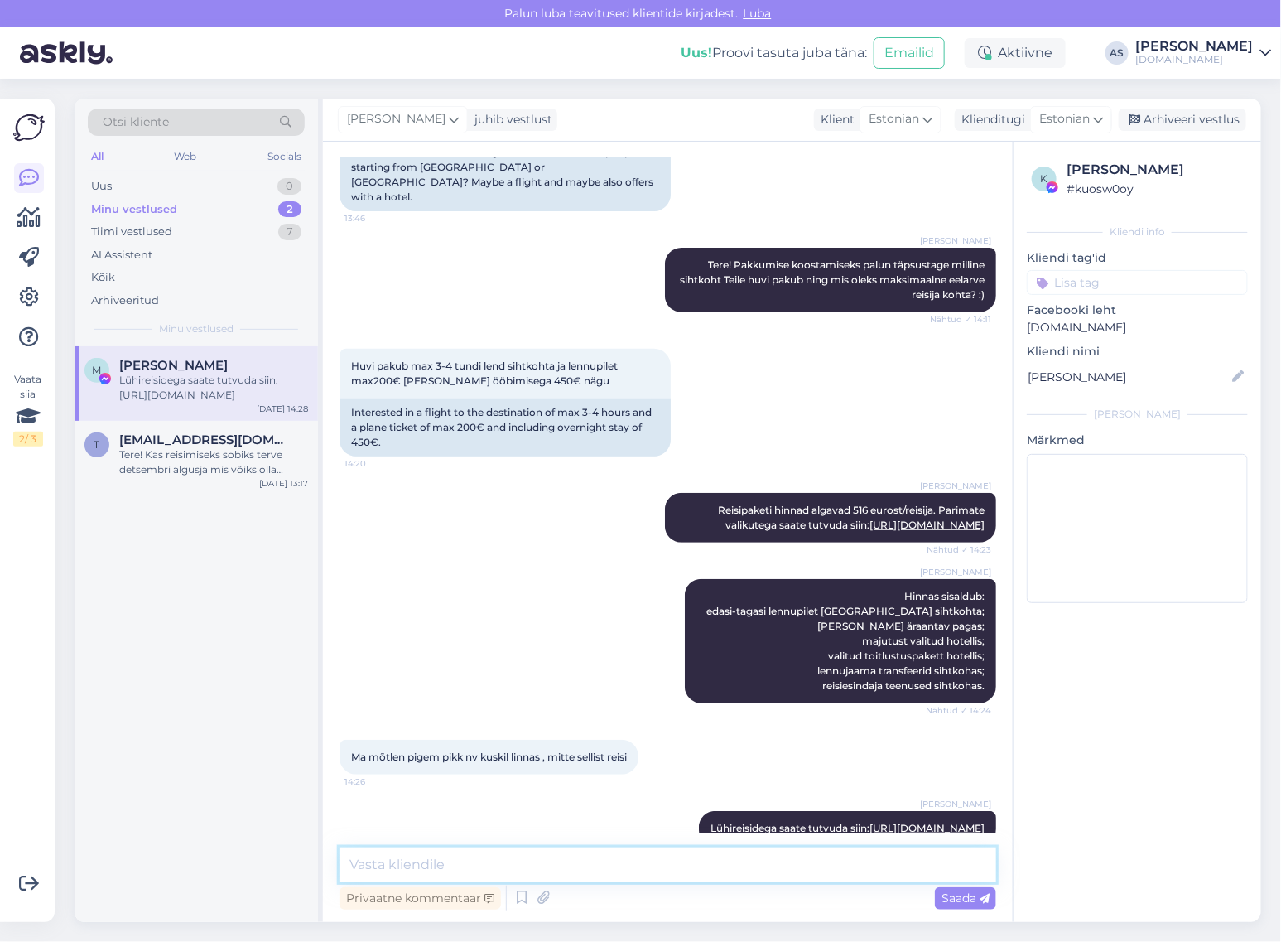
click at [696, 860] on textarea at bounding box center [668, 864] width 657 height 35
click at [1181, 124] on div "Arhiveeri vestlus" at bounding box center [1183, 120] width 128 height 22
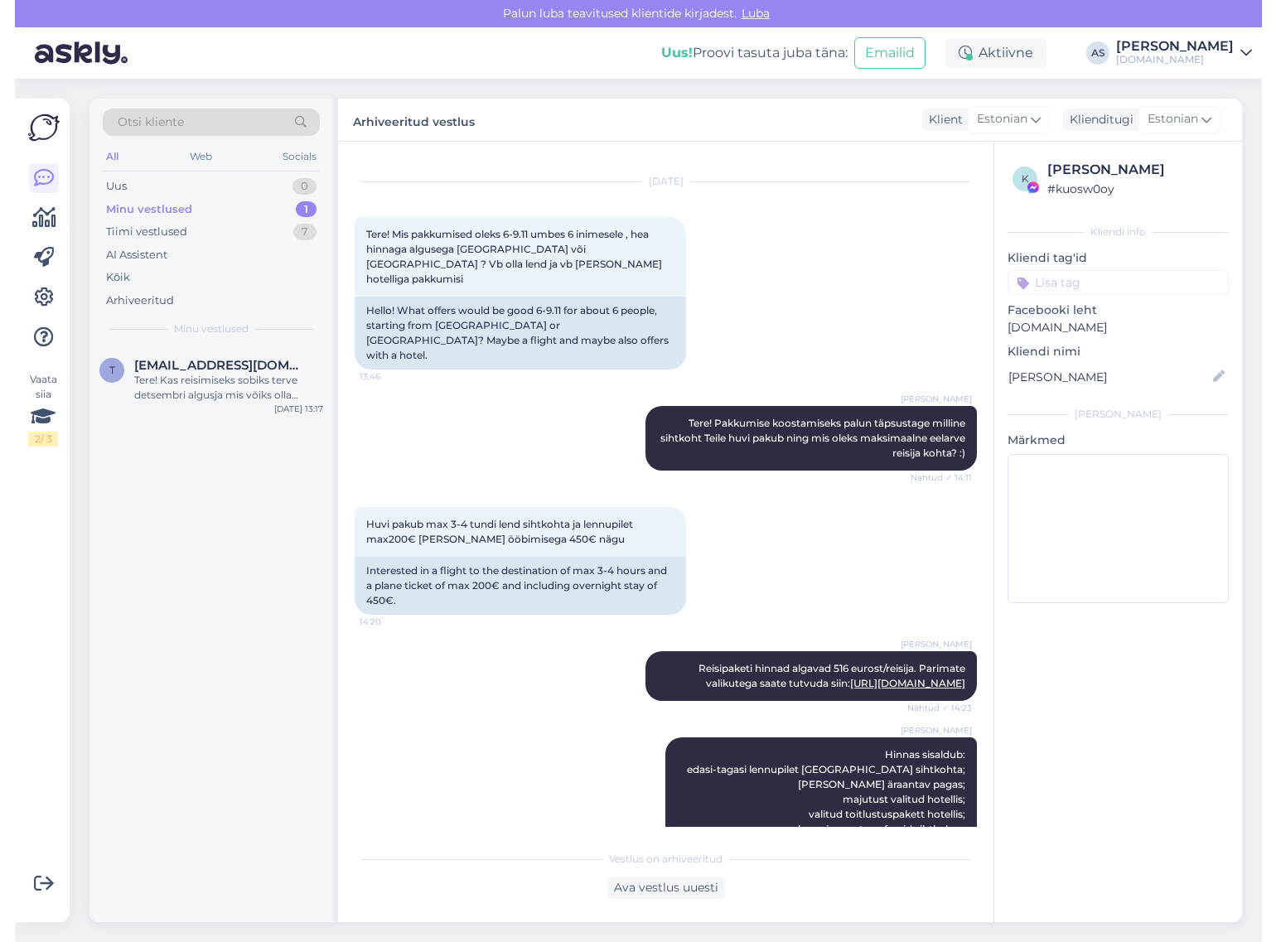
scroll to position [0, 0]
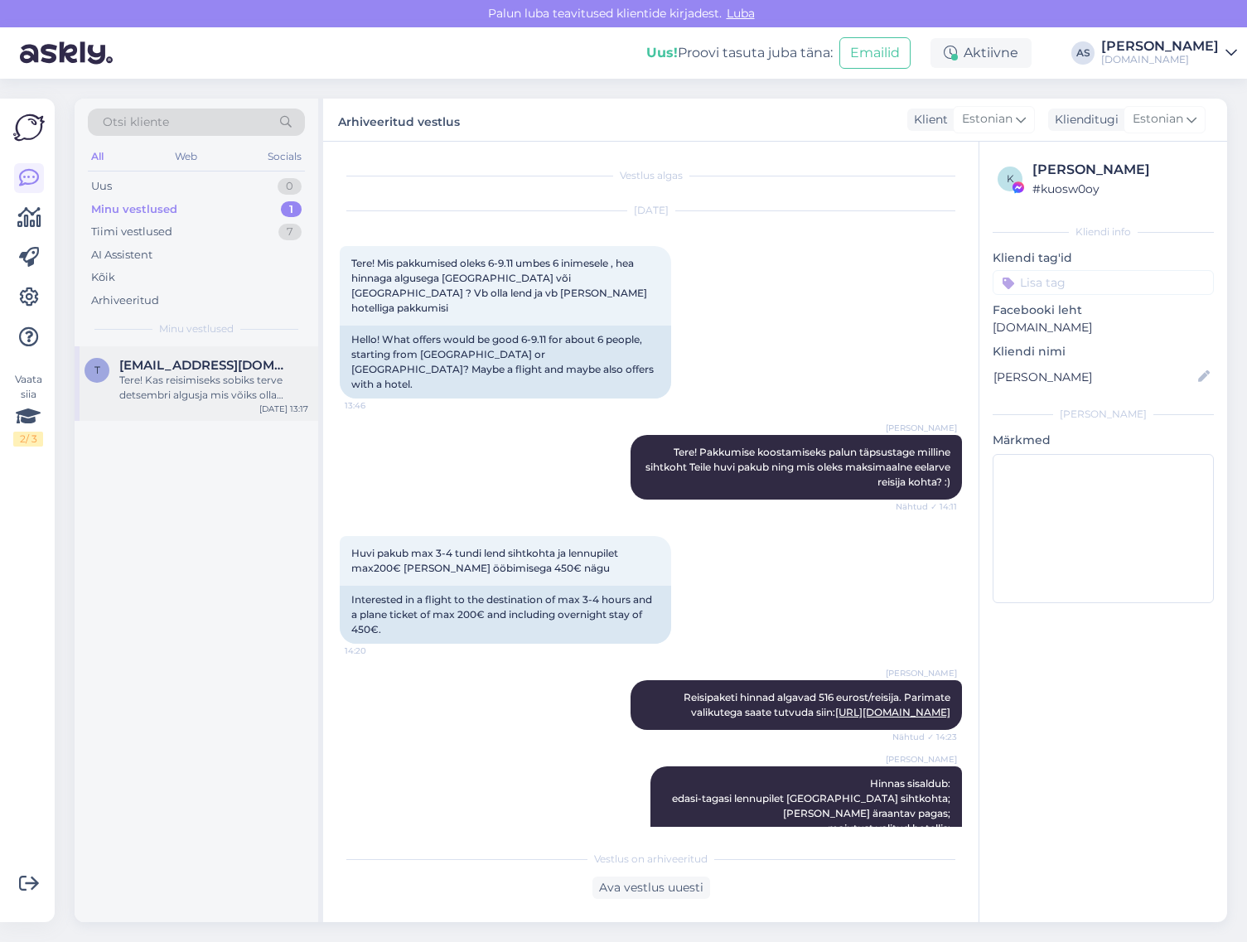
click at [221, 393] on div "Tere! Kas reisimiseks sobiks terve detsembri algusja mis võiks olla maksimaalne…" at bounding box center [213, 388] width 189 height 30
